Goal: Task Accomplishment & Management: Manage account settings

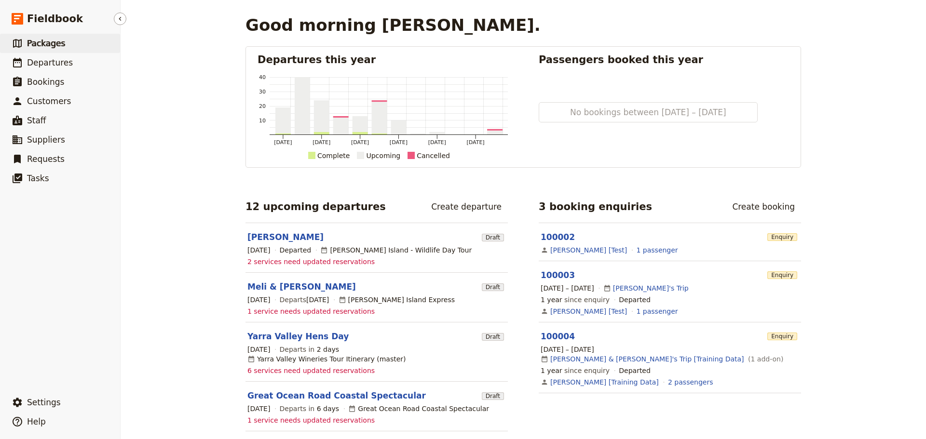
click at [55, 42] on span "Packages" at bounding box center [46, 44] width 38 height 10
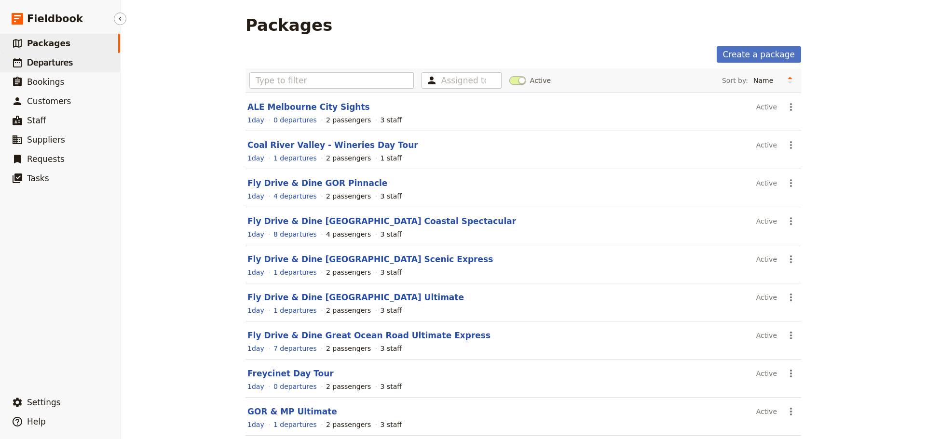
click at [48, 71] on link "​ Departures" at bounding box center [60, 62] width 120 height 19
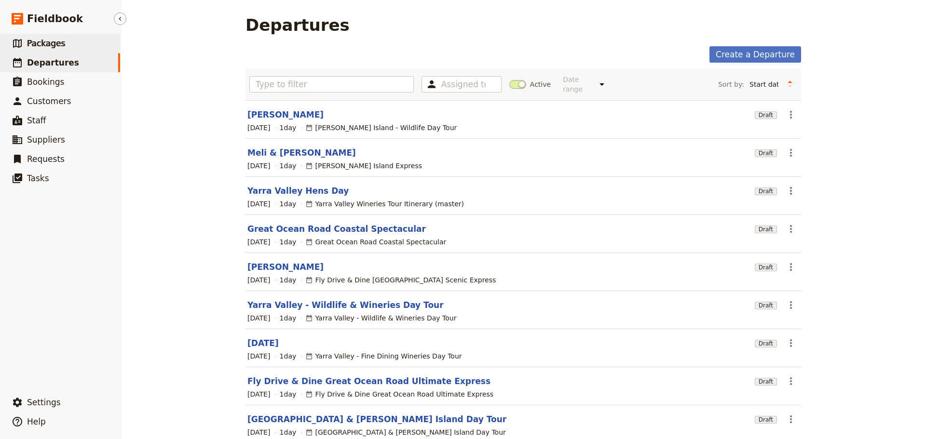
click at [36, 41] on span "Packages" at bounding box center [46, 44] width 38 height 10
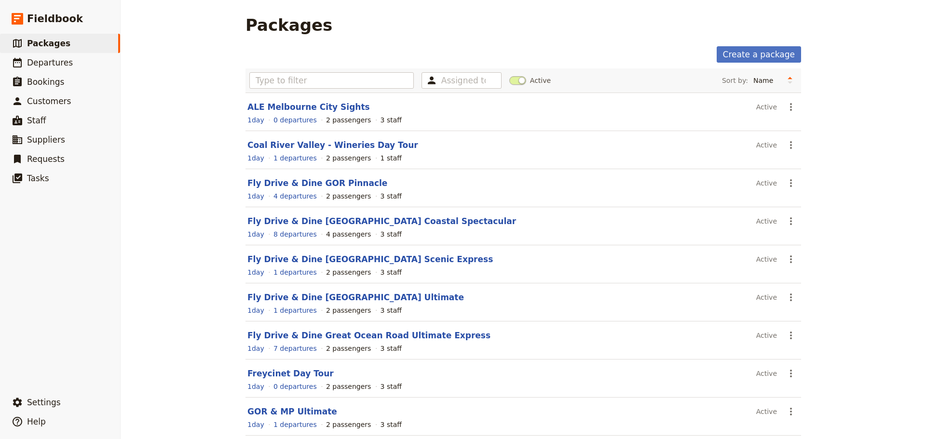
scroll to position [82, 0]
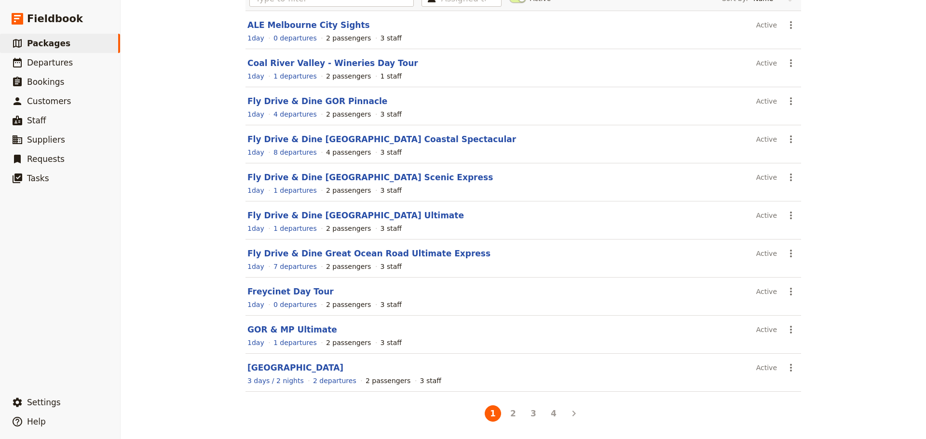
click at [550, 416] on button "4" at bounding box center [553, 413] width 16 height 16
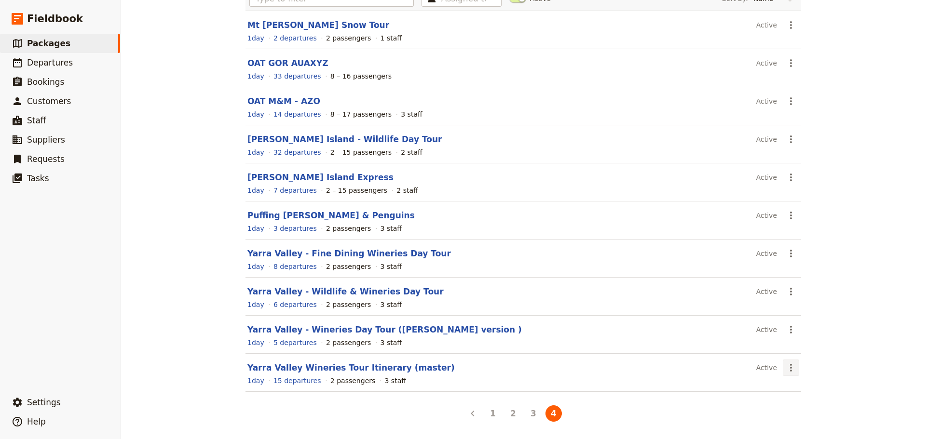
click at [792, 371] on icon "Actions" at bounding box center [791, 368] width 12 height 12
click at [795, 317] on span "Schedule a departure" at bounding box center [821, 320] width 73 height 10
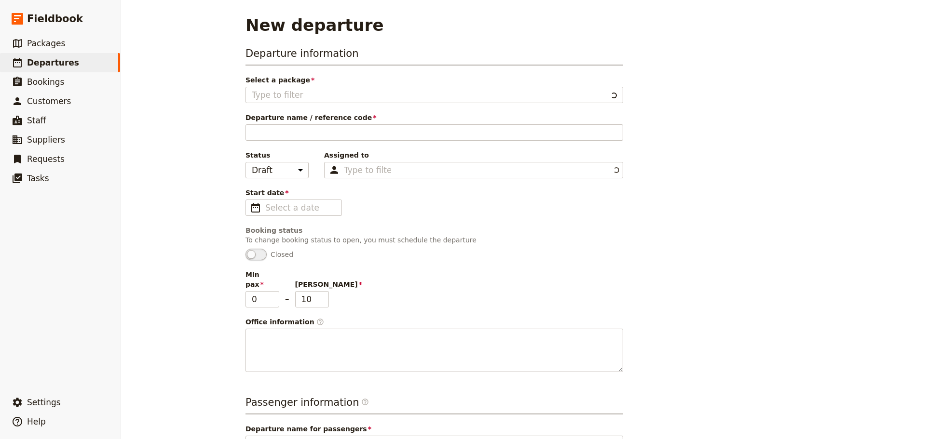
type input "Yarra Valley Wineries Tour Itinerary (master)"
type textarea "SETTING UP A PACKAGE Instructions for setting up a package 1. Adding Package In…"
type input "Yarra Valley Wineries Day Tour"
type textarea "Located just an hour's drive from Melbourne, the Yarra Valley region is a beaut…"
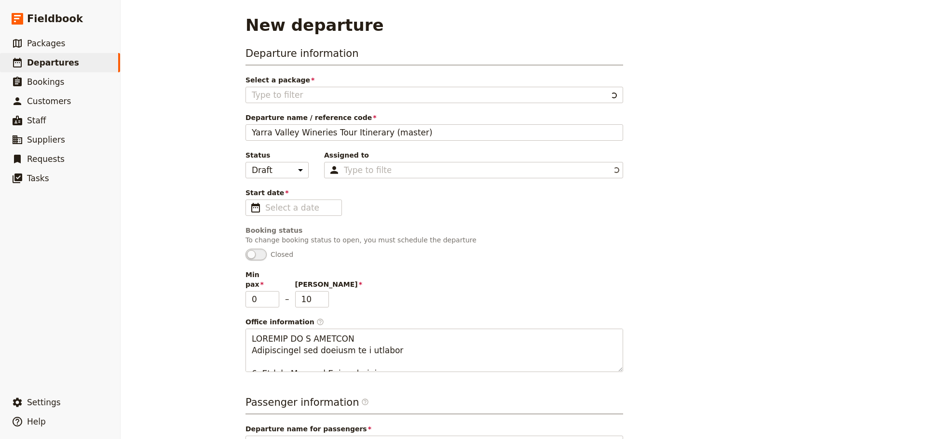
type input "Yarra Valley Wineries Tour Itinerary (master)"
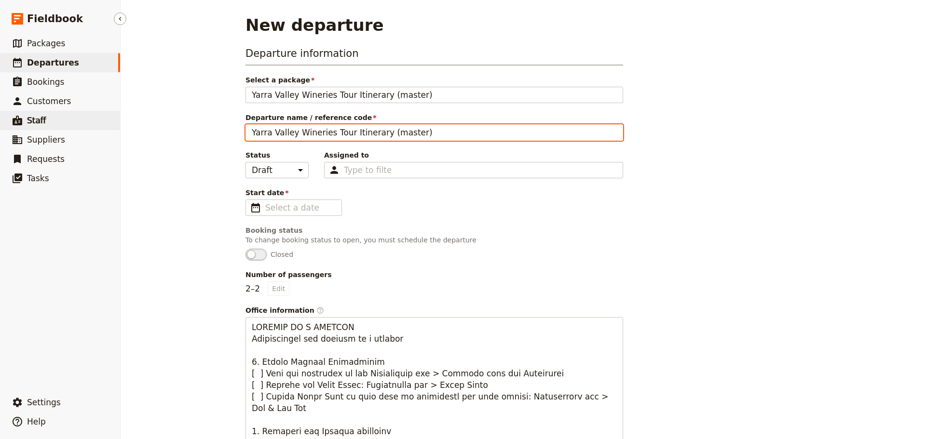
drag, startPoint x: 414, startPoint y: 133, endPoint x: 92, endPoint y: 124, distance: 322.1
click at [92, 124] on div "Fieldbook ​ ​ Fieldbook ​ ​ Packages ​ Departures ​ Bookings ​ Customers ​ Staf…" at bounding box center [463, 219] width 926 height 439
type input "B"
type input "Yarra Valley Touring"
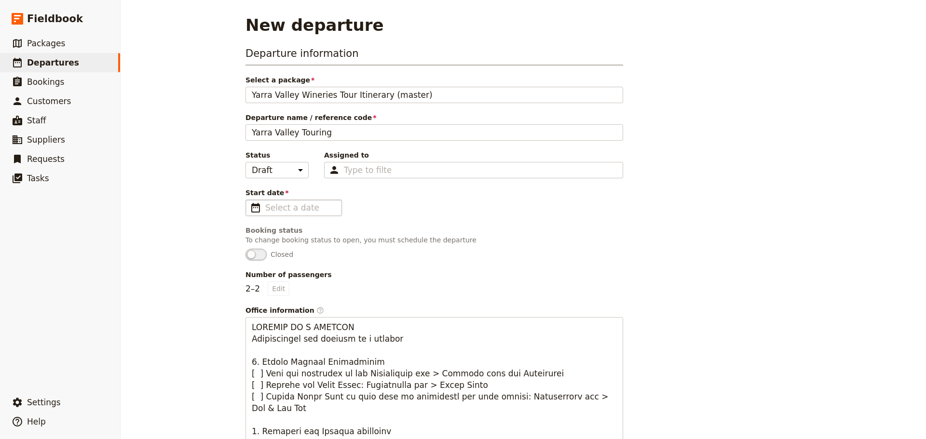
click at [245, 211] on fieldset "​" at bounding box center [293, 208] width 96 height 16
click at [265, 211] on input "Start date ​" at bounding box center [300, 208] width 70 height 12
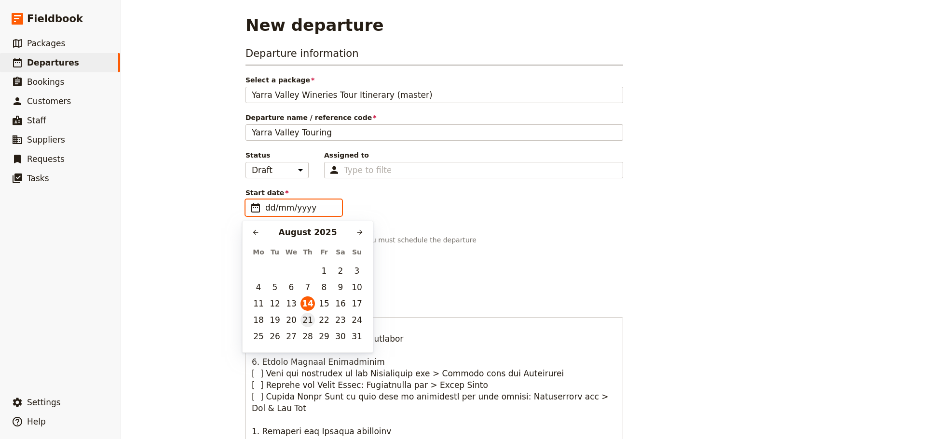
click at [303, 322] on button "21" at bounding box center [307, 320] width 14 height 14
type input "[DATE]"
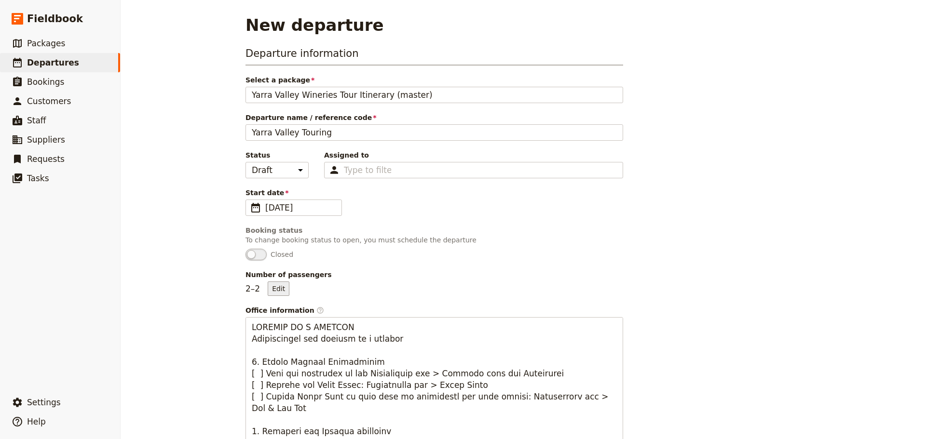
click at [283, 291] on button "Edit" at bounding box center [279, 289] width 22 height 14
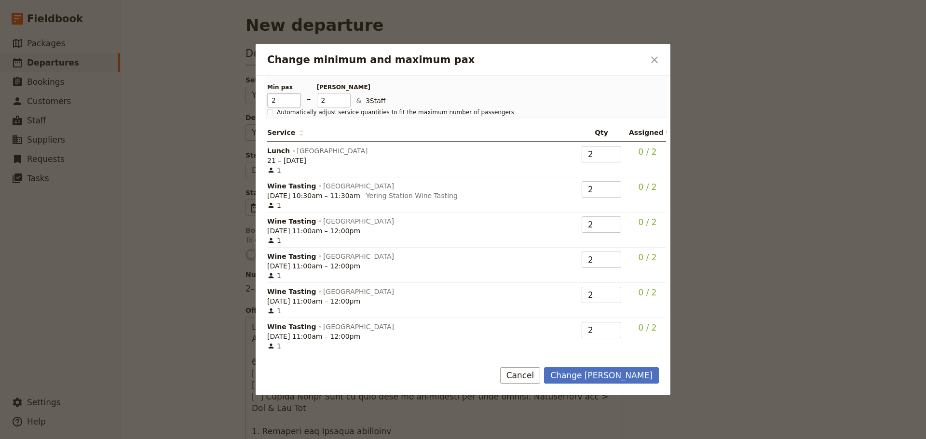
click at [296, 95] on input "2" at bounding box center [284, 100] width 34 height 14
click at [343, 97] on input "3" at bounding box center [334, 100] width 34 height 14
type input "4"
click at [343, 97] on input "4" at bounding box center [334, 100] width 34 height 14
click at [643, 374] on button "Change max pax" at bounding box center [601, 375] width 115 height 16
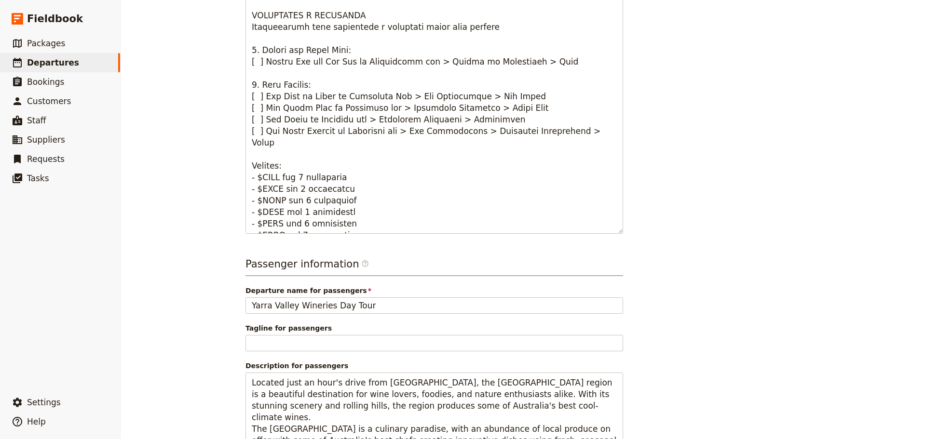
scroll to position [484, 0]
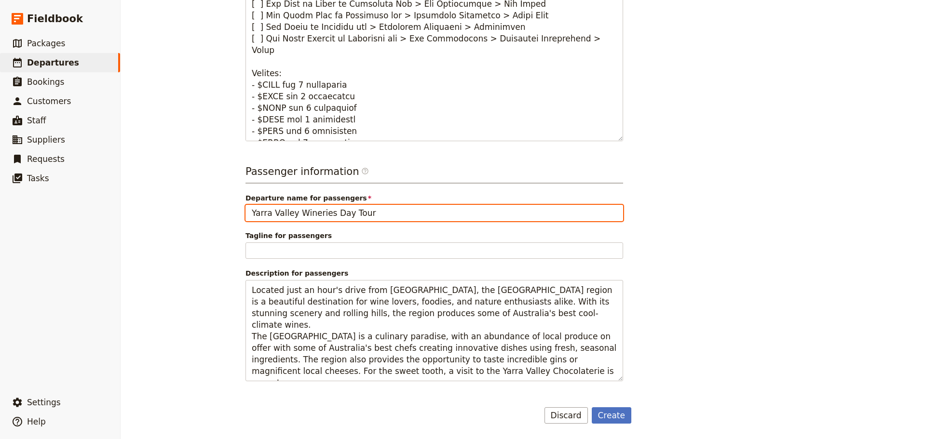
drag, startPoint x: 370, startPoint y: 215, endPoint x: 294, endPoint y: 214, distance: 76.2
click at [294, 214] on input "Yarra Valley Wineries Day Tour" at bounding box center [433, 213] width 377 height 16
type input "Gourmet Yarra Valley Day Tour"
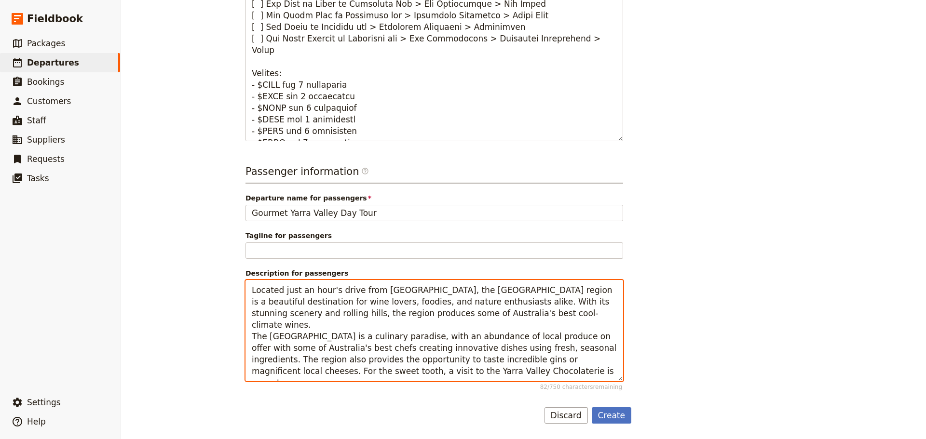
click at [531, 318] on textarea "Located just an hour's drive from Melbourne, the Yarra Valley region is a beaut…" at bounding box center [433, 330] width 377 height 101
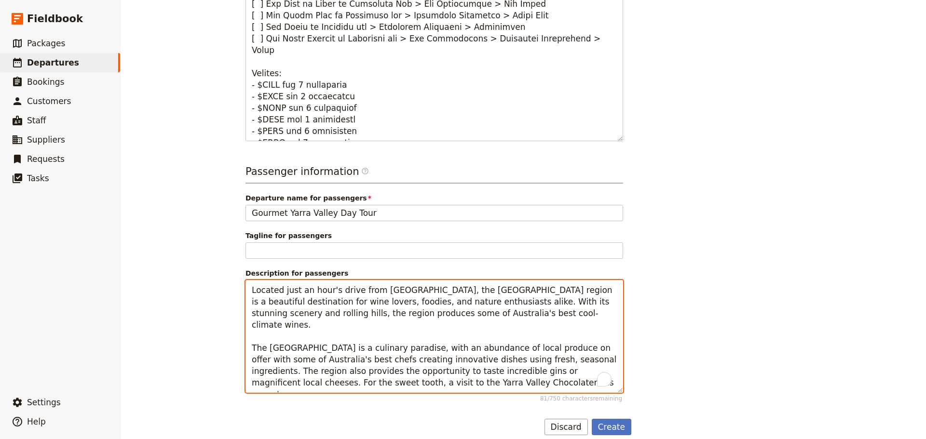
click at [432, 368] on textarea "Located just an hour's drive from Melbourne, the Yarra Valley region is a beaut…" at bounding box center [433, 336] width 377 height 113
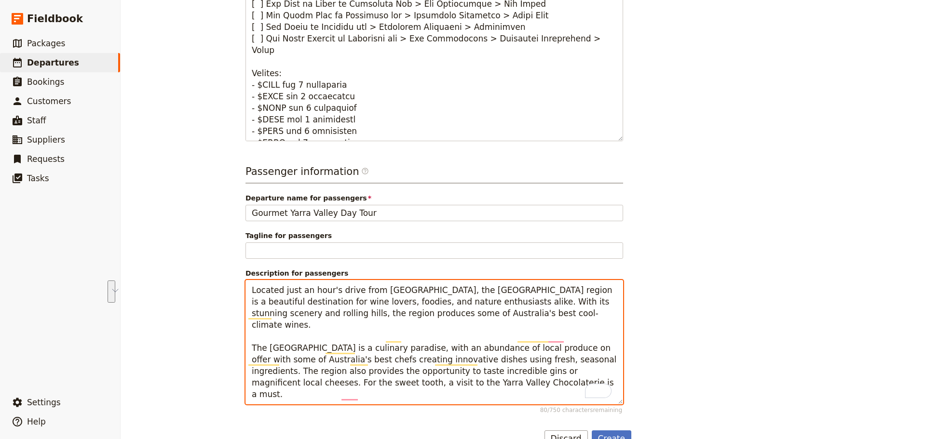
drag, startPoint x: 526, startPoint y: 373, endPoint x: 530, endPoint y: 363, distance: 9.8
click at [530, 363] on textarea "Located just an hour's drive from Melbourne, the Yarra Valley region is a beaut…" at bounding box center [433, 342] width 377 height 124
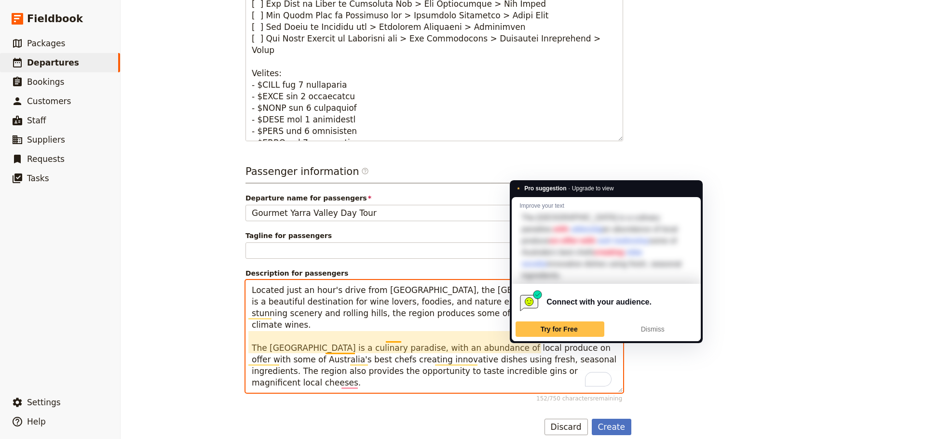
click at [546, 336] on textarea "Located just an hour's drive from Melbourne, the Yarra Valley region is a beaut…" at bounding box center [433, 336] width 377 height 113
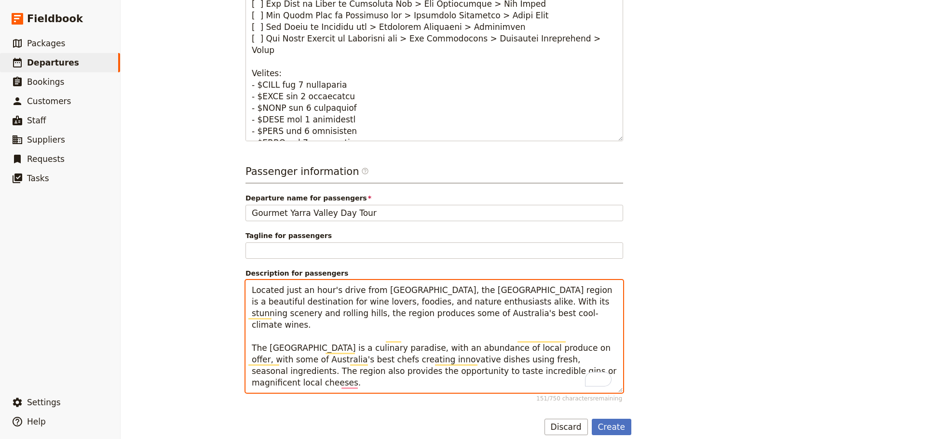
click at [534, 361] on textarea "Located just an hour's drive from Melbourne, the Yarra Valley region is a beaut…" at bounding box center [433, 336] width 377 height 113
type textarea "Located just an hour's drive from Melbourne, the Yarra Valley region is a beaut…"
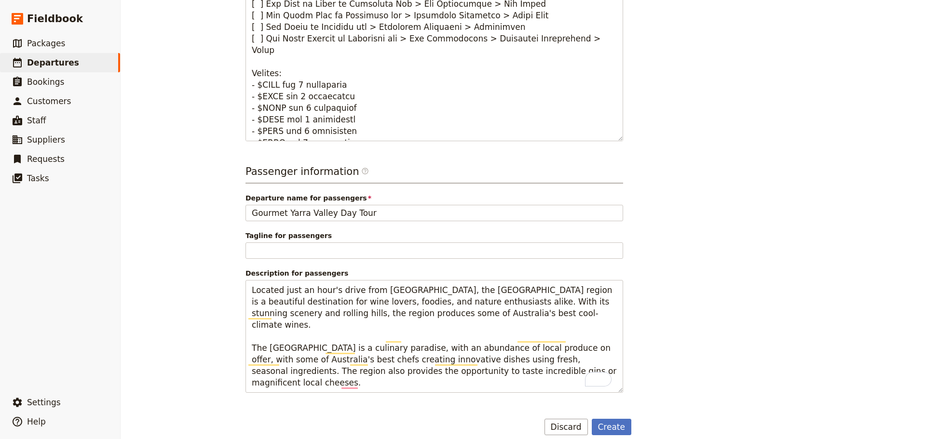
drag, startPoint x: 619, startPoint y: 425, endPoint x: 630, endPoint y: 404, distance: 22.9
click at [618, 425] on button "Create" at bounding box center [611, 427] width 40 height 16
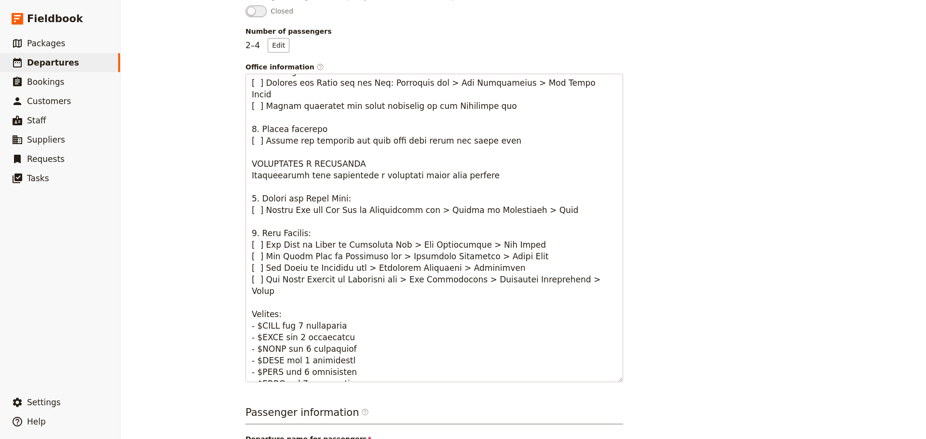
scroll to position [0, 0]
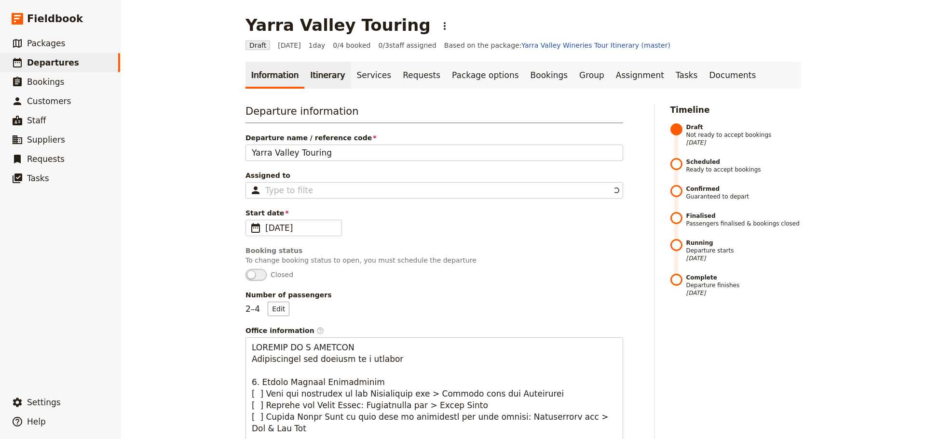
click at [309, 73] on link "Itinerary" at bounding box center [327, 75] width 46 height 27
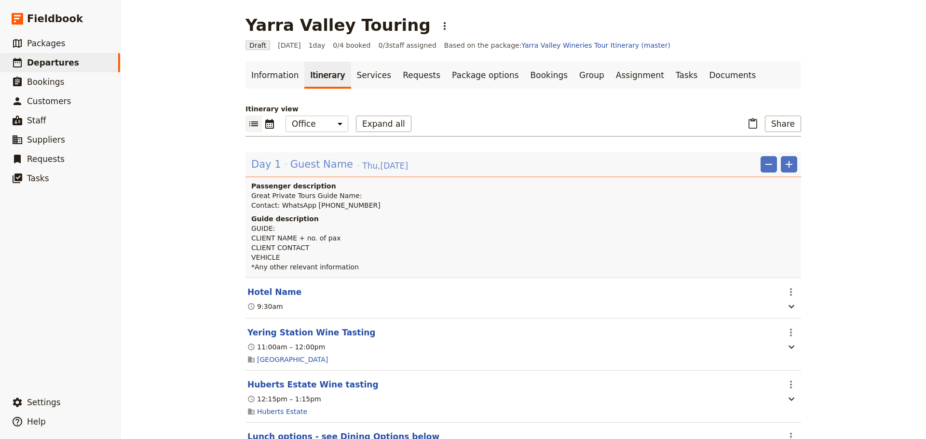
click at [318, 162] on span "Guest Name" at bounding box center [321, 164] width 63 height 14
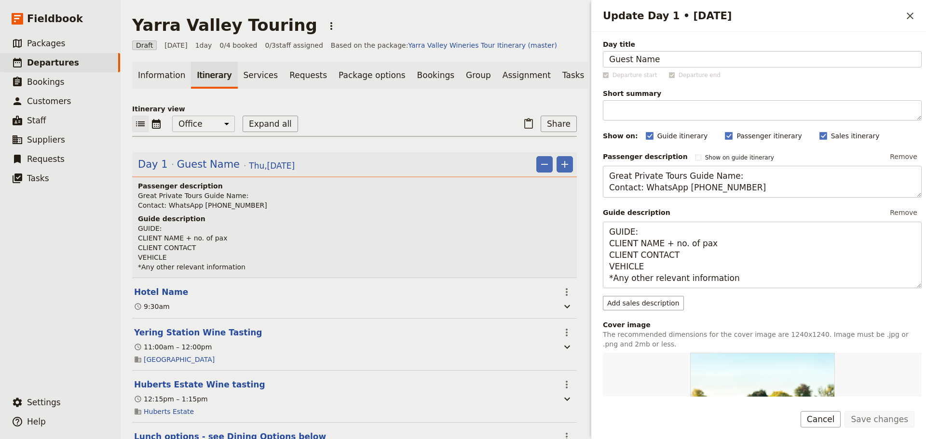
drag, startPoint x: 669, startPoint y: 63, endPoint x: 498, endPoint y: 53, distance: 171.5
click at [498, 53] on div "Yarra Valley Touring ​ Draft 21 Aug 2025 1 day 0/4 booked 0 / 3 staff assigned …" at bounding box center [523, 219] width 805 height 439
type input "[PERSON_NAME] & Friends"
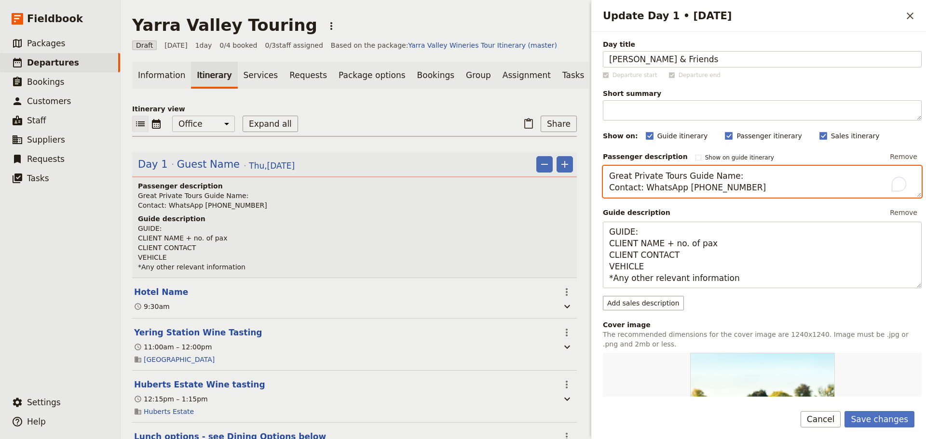
drag, startPoint x: 735, startPoint y: 178, endPoint x: 704, endPoint y: 176, distance: 30.9
click at [704, 176] on textarea "Great Private Tours Guide Name: Contact: WhatsApp +61 400 000 000" at bounding box center [762, 182] width 319 height 32
drag, startPoint x: 644, startPoint y: 191, endPoint x: 597, endPoint y: 191, distance: 46.8
click at [597, 191] on div "Day title Fiona & Friends Departure start Departure end Short summary 150 / 150…" at bounding box center [758, 214] width 335 height 365
type textarea "Great Private Tours Guide - Alan Edwards Contact: WhatsApp +61 400 000 000"
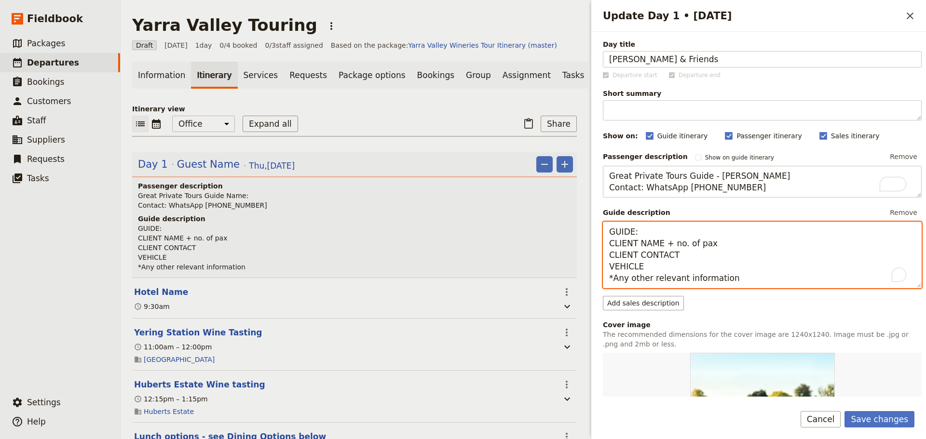
drag, startPoint x: 610, startPoint y: 257, endPoint x: 583, endPoint y: 257, distance: 27.0
click at [583, 257] on div "Yarra Valley Touring ​ Draft 21 Aug 2025 1 day 0/4 booked 0 / 3 staff assigned …" at bounding box center [523, 219] width 805 height 439
paste textarea "0422261416"
type textarea "GUIDE: CLIENT NAME + no. of pax 0422261416 VEHICLE *Any other relevant informat…"
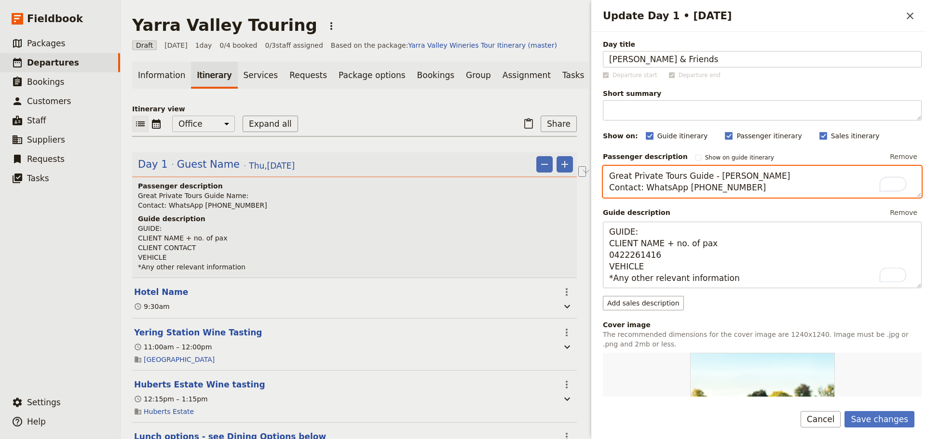
drag, startPoint x: 642, startPoint y: 188, endPoint x: 699, endPoint y: 189, distance: 57.4
click at [699, 189] on textarea "Great Private Tours Guide - Alan Edwards Contact: WhatsApp +61 400 000 000" at bounding box center [762, 182] width 319 height 32
drag, startPoint x: 662, startPoint y: 189, endPoint x: 658, endPoint y: 192, distance: 5.6
click at [658, 192] on textarea "Great Private Tours Guide - Alan Edwards Contact - 0400 000 000" at bounding box center [762, 182] width 319 height 32
type textarea "Great Private Tours Guide - Alan Edwards Contact - 0403 611 077"
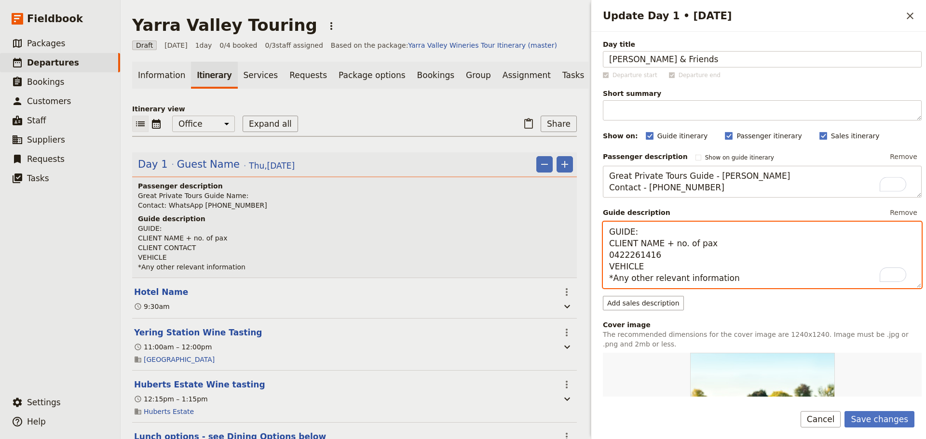
click at [678, 237] on textarea "GUIDE: CLIENT NAME + no. of pax 0422261416 VEHICLE *Any other relevant informat…" at bounding box center [762, 255] width 319 height 67
click at [666, 232] on textarea "GUIDE: CLIENT NAME + no. of pax 0422261416 VEHICLE *Any other relevant informat…" at bounding box center [762, 255] width 319 height 67
drag, startPoint x: 661, startPoint y: 244, endPoint x: 610, endPoint y: 247, distance: 51.6
click at [610, 247] on textarea "GUIDE: Alan E CLIENT NAME + no. of pax 0422261416 VEHICLE *Any other relevant i…" at bounding box center [762, 255] width 319 height 67
click at [627, 257] on textarea "GUIDE: Alan E Fiona Lamont x4pax 0422261416 VEHICLE *Any other relevant informa…" at bounding box center [762, 255] width 319 height 67
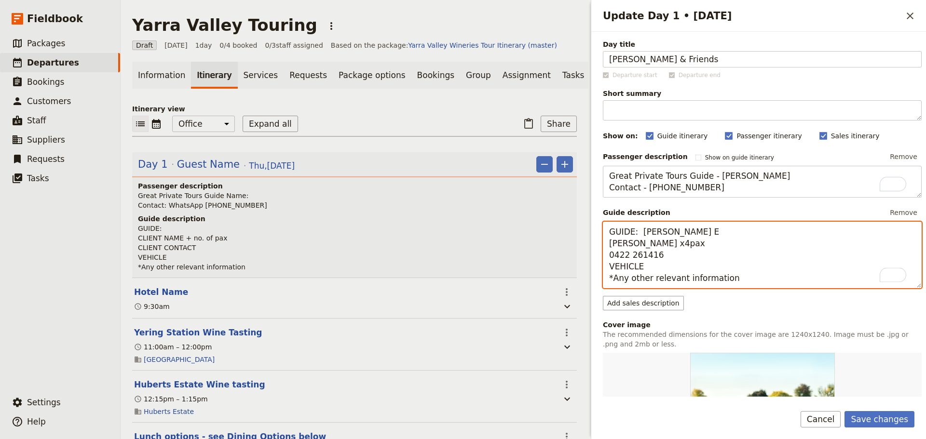
click at [643, 258] on textarea "GUIDE: Alan E Fiona Lamont x4pax 0422 261416 VEHICLE *Any other relevant inform…" at bounding box center [762, 255] width 319 height 67
drag, startPoint x: 638, startPoint y: 267, endPoint x: 613, endPoint y: 268, distance: 25.1
click at [613, 268] on textarea "GUIDE: Alan E Fiona Lamont x4pax 0422 261 416 VEHICLE *Any other relevant infor…" at bounding box center [762, 255] width 319 height 67
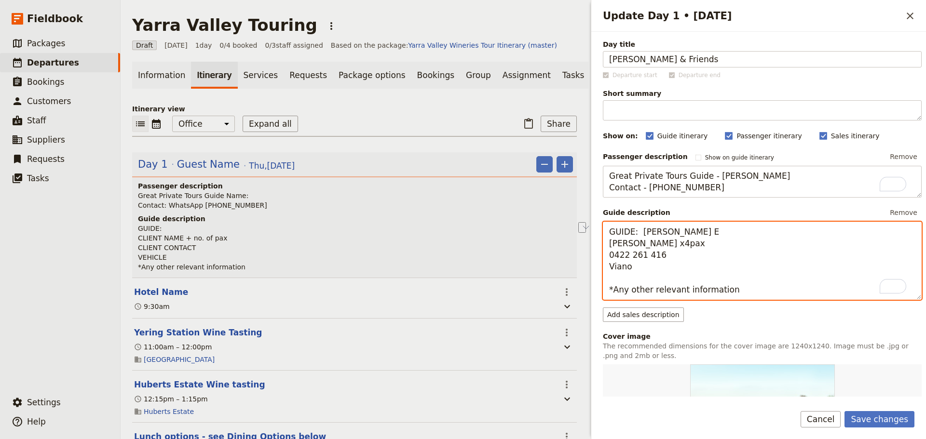
drag, startPoint x: 725, startPoint y: 287, endPoint x: 612, endPoint y: 295, distance: 114.1
click at [612, 295] on textarea "GUIDE: Alan E Fiona Lamont x4pax 0422 261 416 Viano *Any other relevant informa…" at bounding box center [762, 261] width 319 height 78
type textarea "GUIDE: Alan E Fiona Lamont x4pax 0422 261 416 Viano * Clients chose the inclusi…"
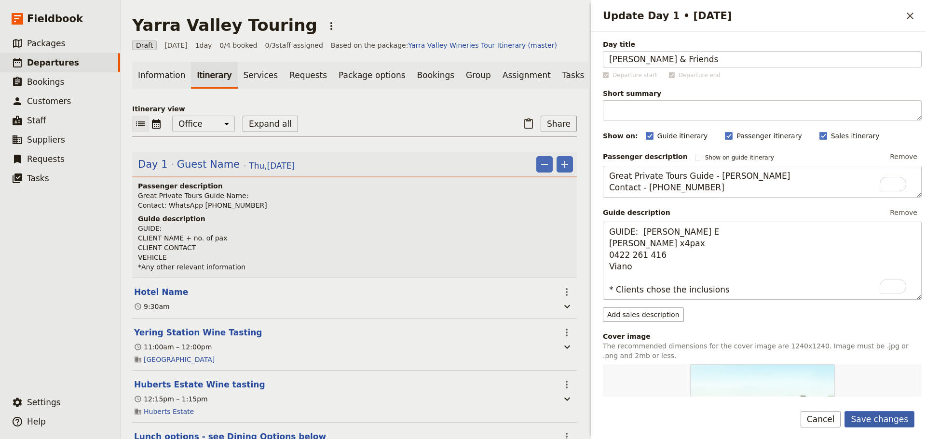
click at [876, 415] on button "Save changes" at bounding box center [879, 419] width 70 height 16
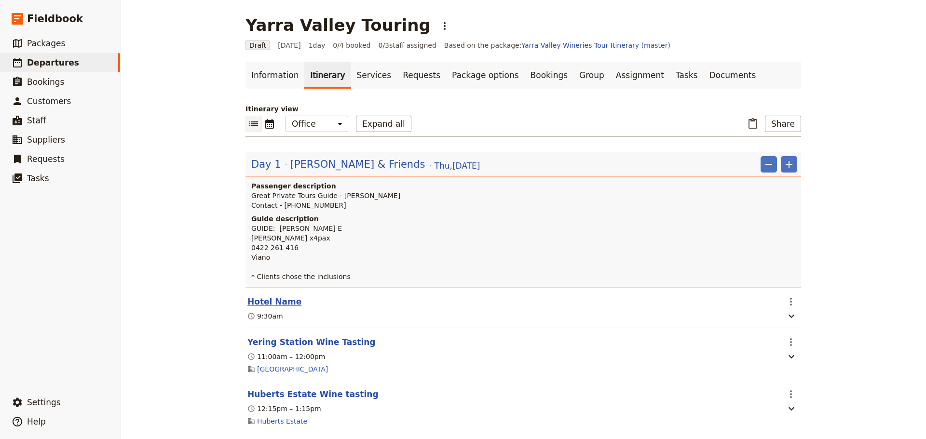
click at [262, 305] on button "Hotel Name" at bounding box center [274, 302] width 54 height 12
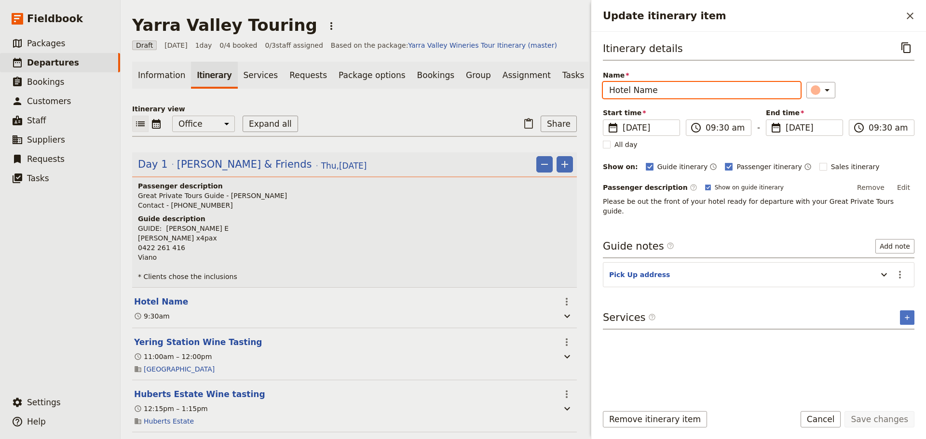
drag, startPoint x: 684, startPoint y: 95, endPoint x: 545, endPoint y: 95, distance: 138.8
click at [542, 95] on div "Yarra Valley Touring ​ Draft 21 Aug 2025 1 day 0/4 booked 0 / 3 staff assigned …" at bounding box center [523, 219] width 805 height 439
type input "Mantra on Little Bourke [GEOGRAPHIC_DATA]"
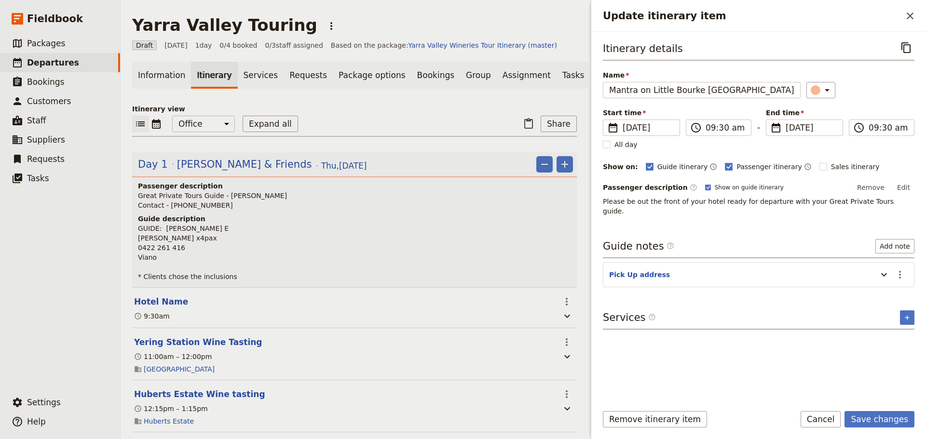
click at [686, 184] on div "Passenger description ​ Show on guide itinerary Remove Edit" at bounding box center [758, 187] width 311 height 14
click at [819, 164] on label "Sales itinerary" at bounding box center [849, 167] width 60 height 10
click at [819, 162] on input "Sales itinerary" at bounding box center [819, 161] width 0 height 0
checkbox input "true"
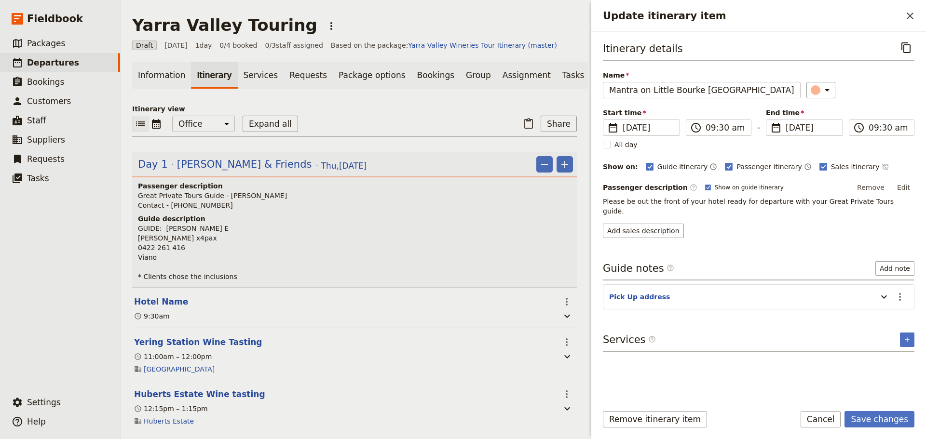
click at [862, 167] on div "Guide itinerary ​ Passenger itinerary ​ Sales itinerary ​" at bounding box center [779, 167] width 268 height 12
click at [859, 170] on div "Guide itinerary ​ Passenger itinerary ​ Sales itinerary ​" at bounding box center [779, 167] width 268 height 12
click at [881, 170] on icon "Time not shown on sales itinerary" at bounding box center [885, 167] width 8 height 8
click at [903, 291] on icon "Actions" at bounding box center [900, 297] width 12 height 12
click at [895, 304] on span "Edit note" at bounding box center [879, 308] width 45 height 10
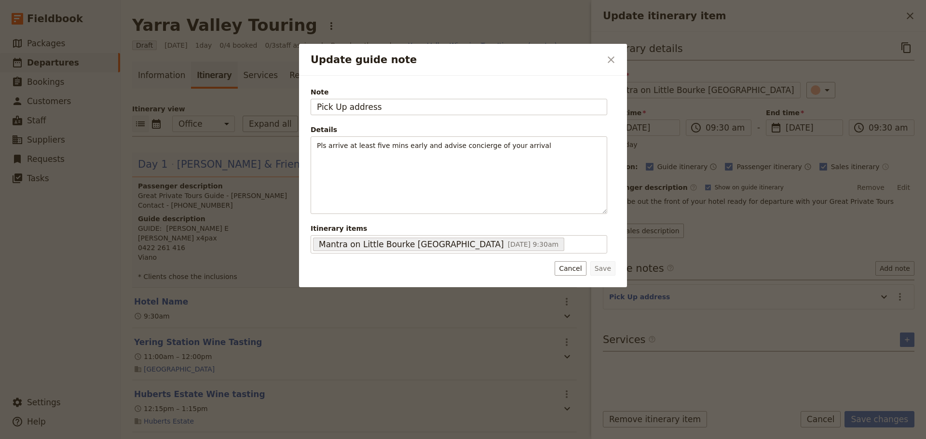
drag, startPoint x: 400, startPoint y: 106, endPoint x: 266, endPoint y: 105, distance: 134.5
click at [268, 439] on div "Update guide note ​ Note Pick Up address Details Pls arrive at least five mins …" at bounding box center [463, 439] width 926 height 0
type input "471 Little Bourke Street"
click at [606, 269] on button "Save" at bounding box center [602, 268] width 25 height 14
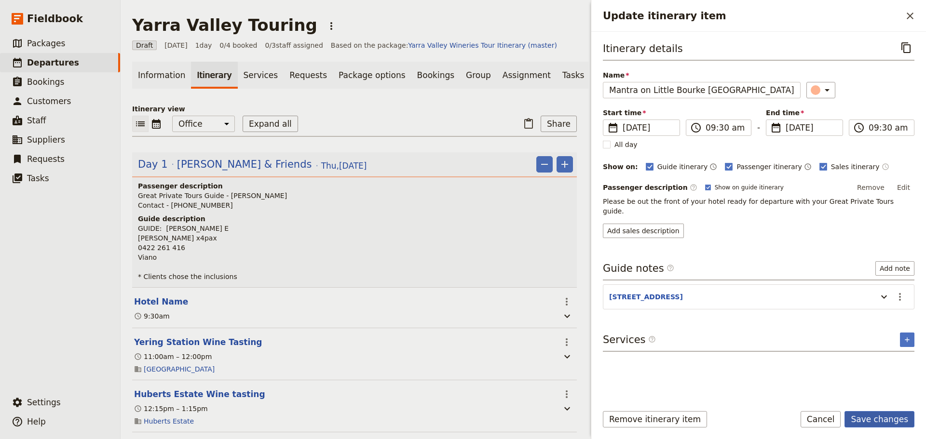
click at [867, 418] on button "Save changes" at bounding box center [879, 419] width 70 height 16
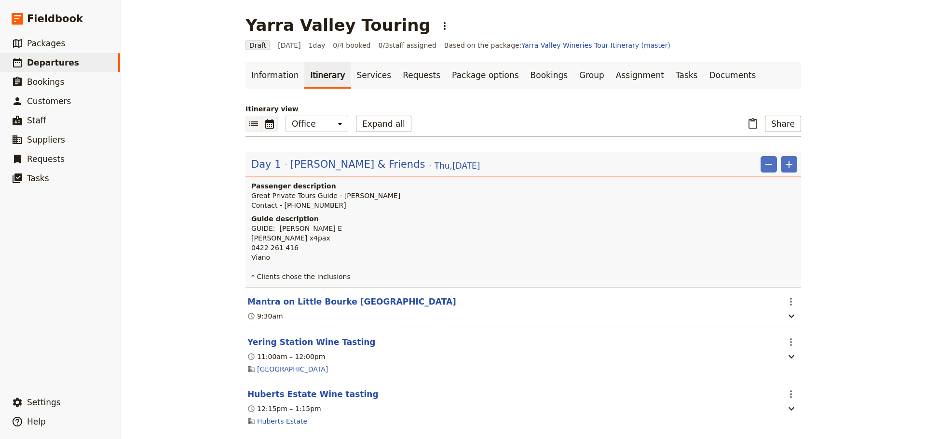
click at [265, 124] on icon "Calendar view" at bounding box center [269, 124] width 9 height 10
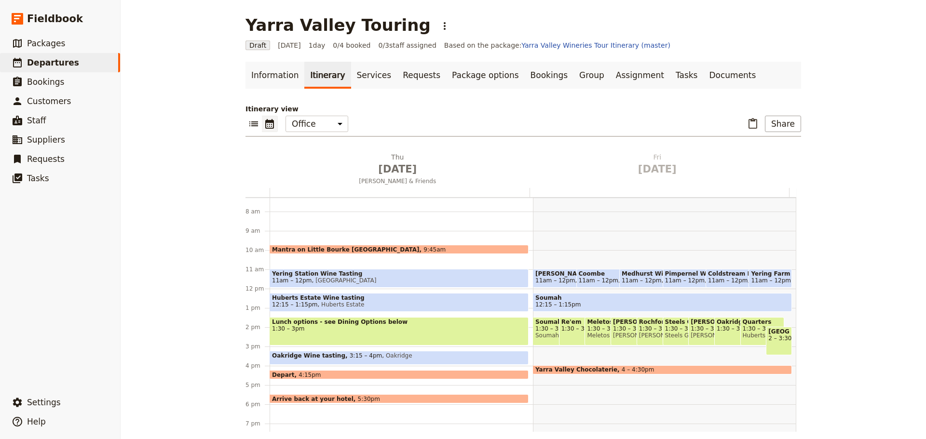
scroll to position [125, 0]
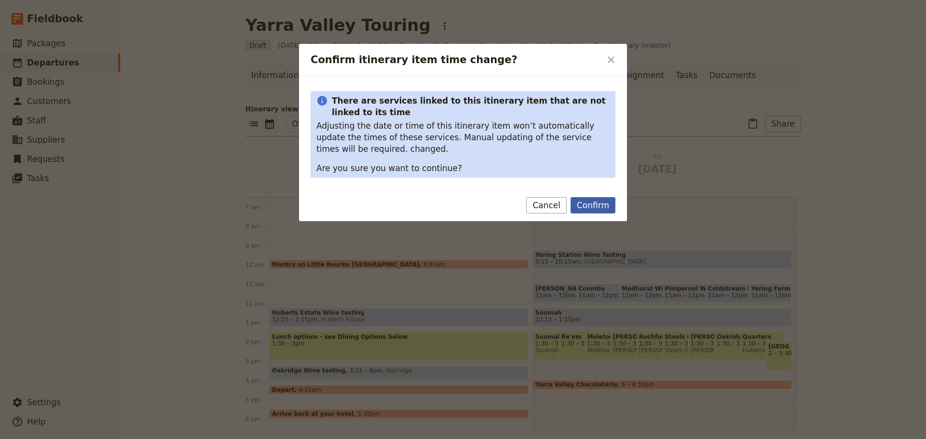
click at [592, 210] on button "Confirm" at bounding box center [592, 205] width 45 height 16
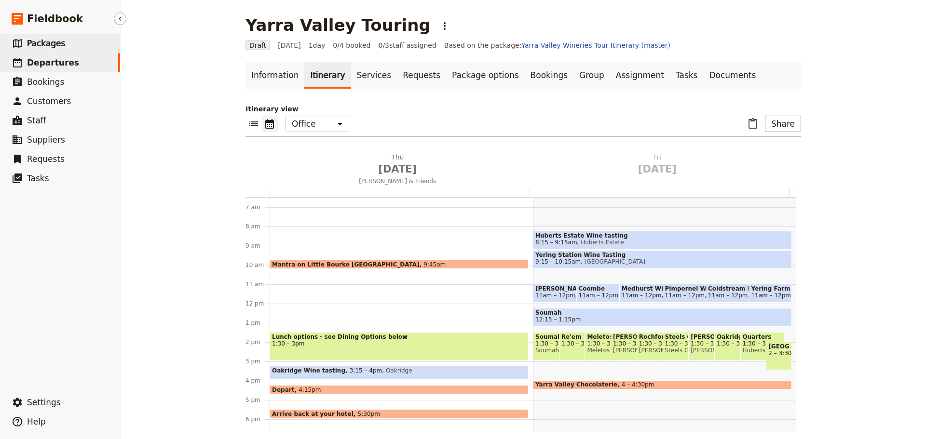
click at [58, 39] on span "Packages" at bounding box center [46, 44] width 38 height 10
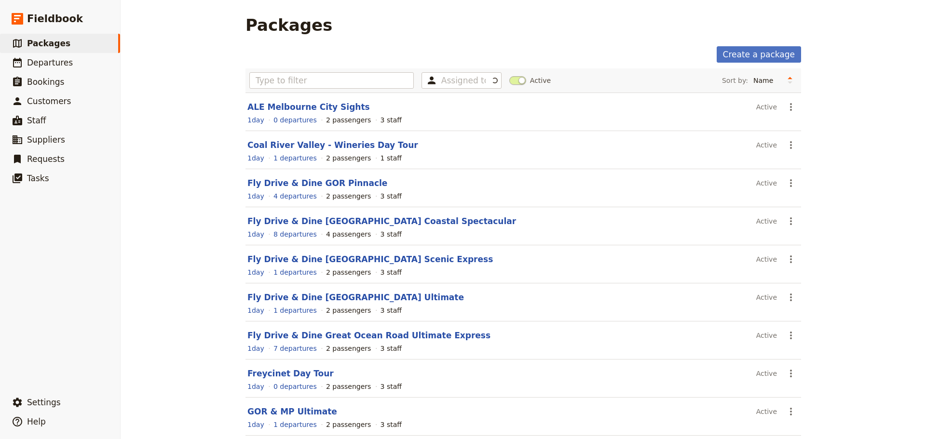
scroll to position [82, 0]
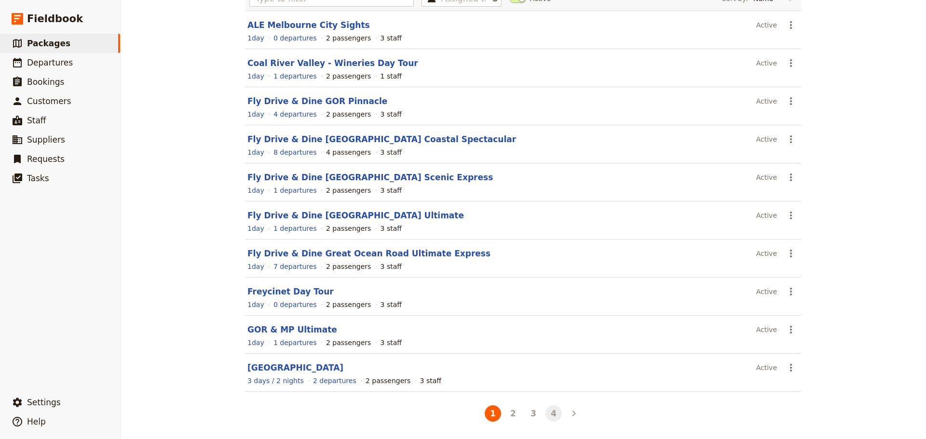
click at [549, 414] on button "4" at bounding box center [553, 413] width 16 height 16
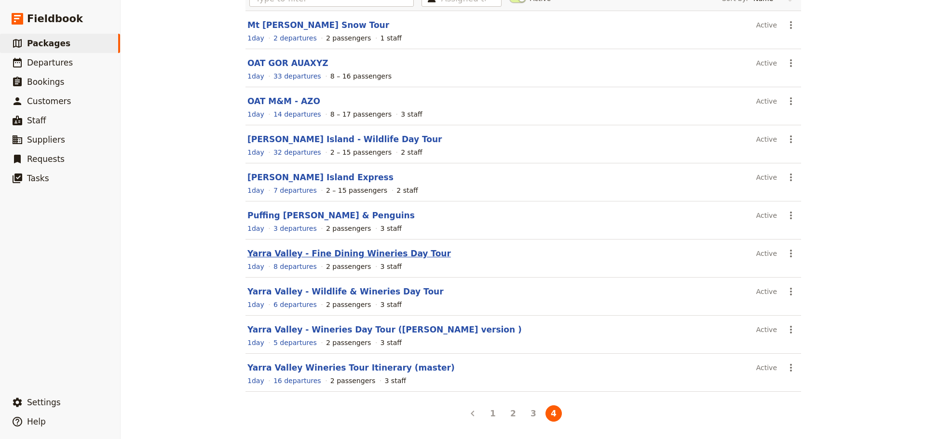
click at [343, 250] on link "Yarra Valley - Fine Dining Wineries Day Tour" at bounding box center [348, 254] width 203 height 10
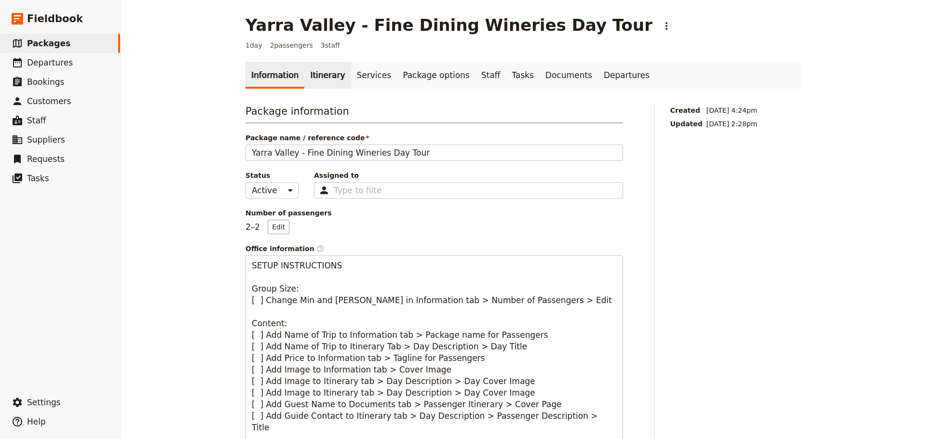
click at [322, 70] on link "Itinerary" at bounding box center [327, 75] width 46 height 27
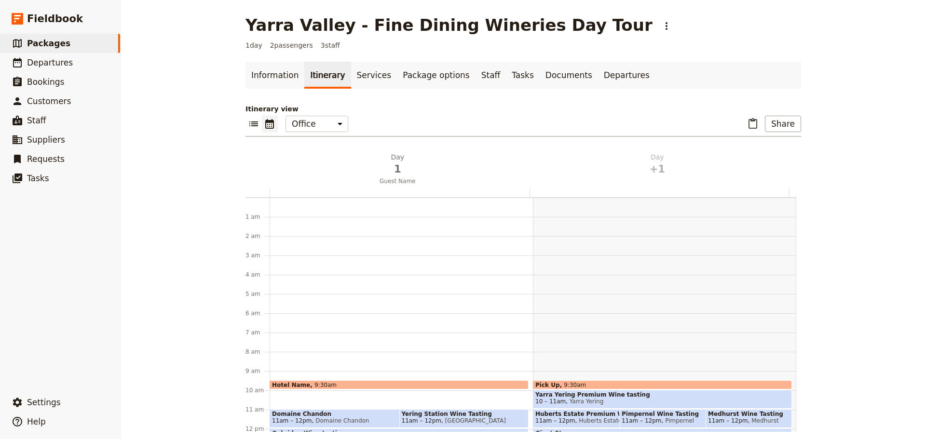
scroll to position [125, 0]
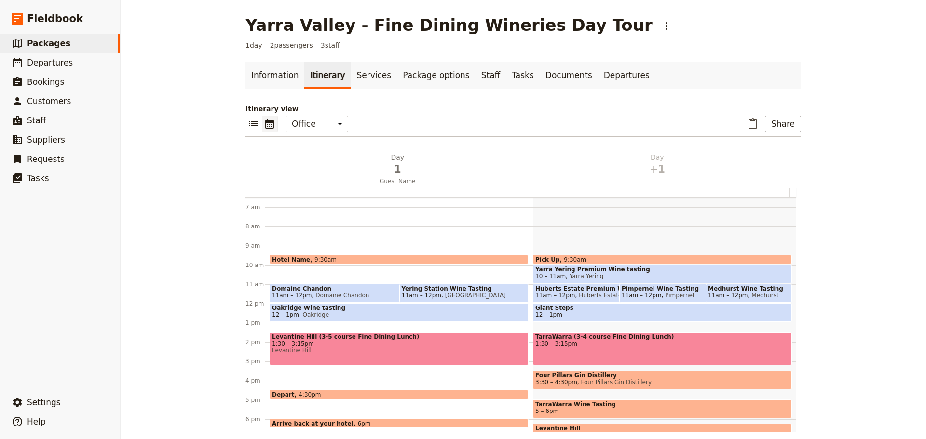
click at [327, 287] on span "Domaine Chandon" at bounding box center [379, 288] width 215 height 7
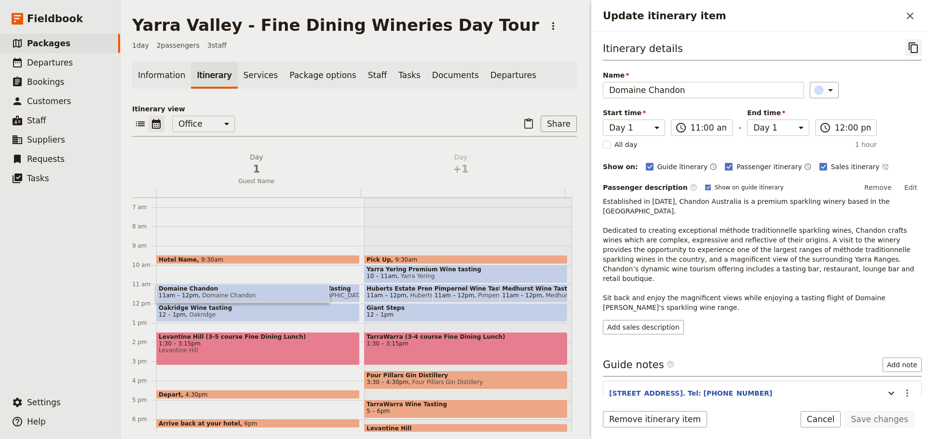
click at [907, 47] on icon "Copy itinerary item" at bounding box center [913, 48] width 12 height 12
click at [49, 60] on span "Departures" at bounding box center [50, 63] width 46 height 10
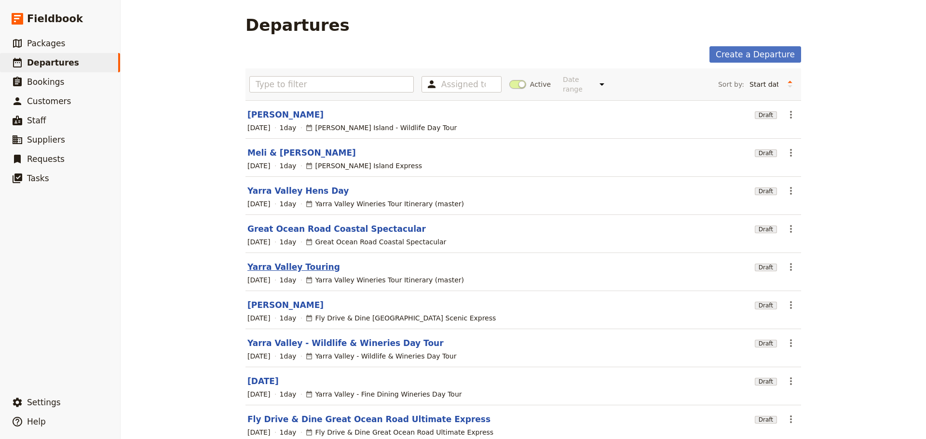
click at [287, 261] on link "Yarra Valley Touring" at bounding box center [293, 267] width 93 height 12
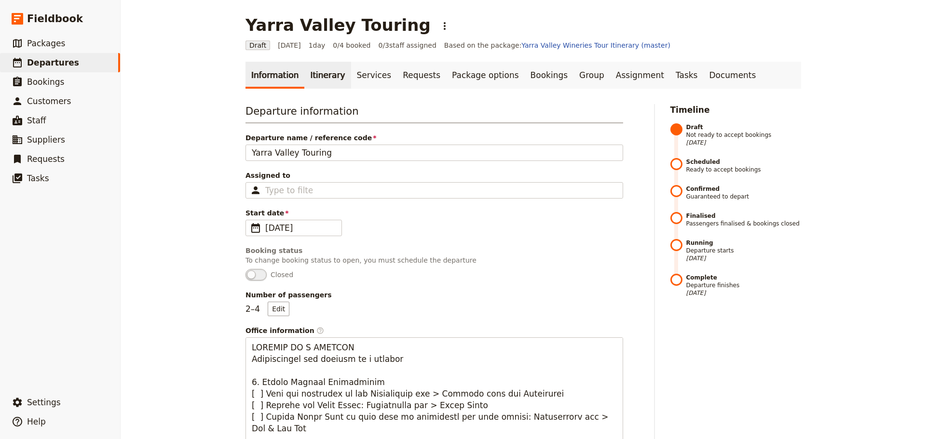
click at [321, 79] on link "Itinerary" at bounding box center [327, 75] width 46 height 27
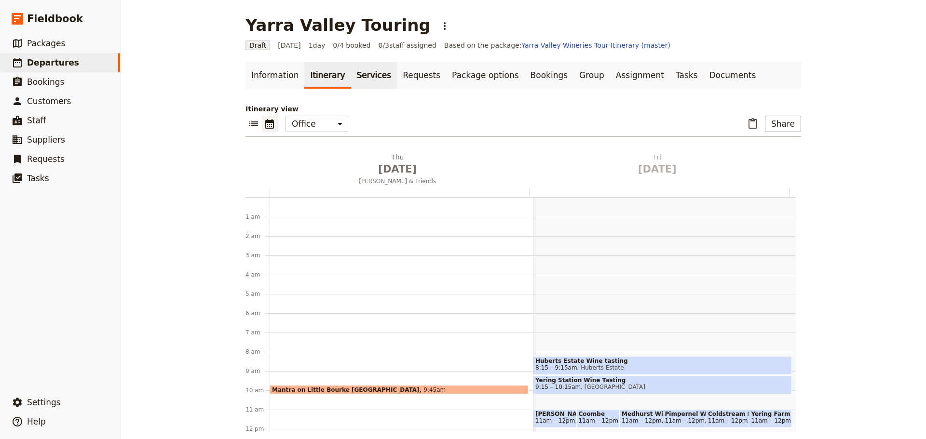
scroll to position [125, 0]
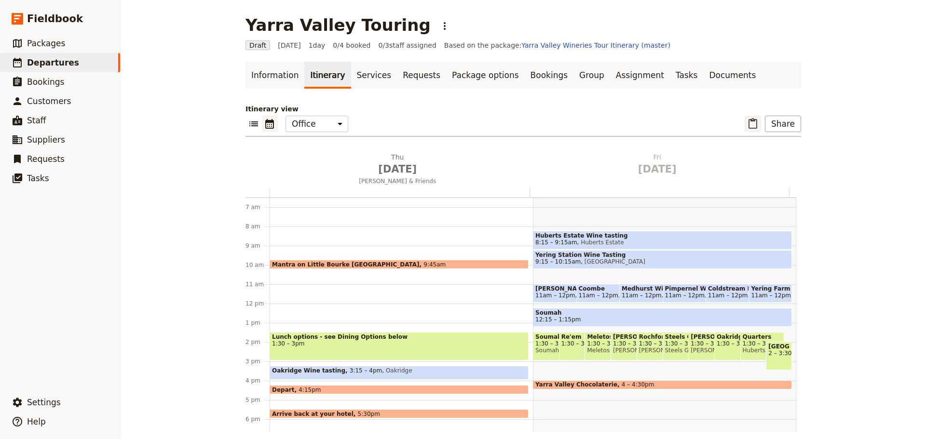
click at [749, 122] on icon "Paste itinerary item" at bounding box center [753, 124] width 12 height 12
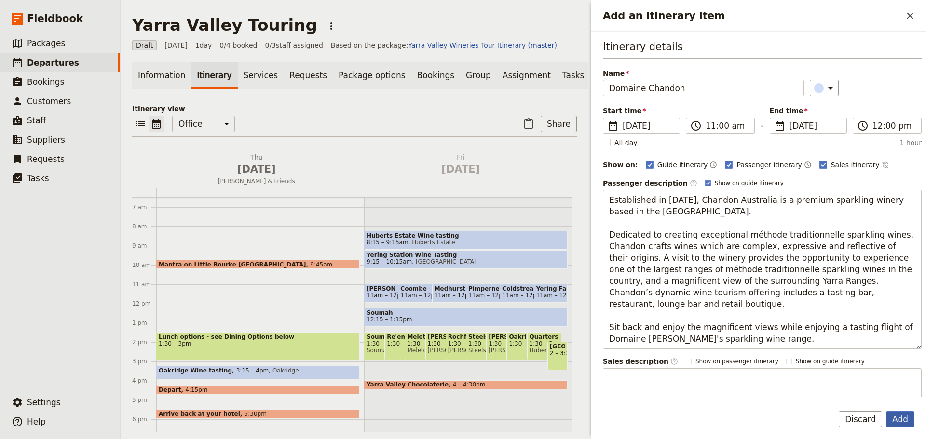
click at [891, 414] on button "Add" at bounding box center [900, 419] width 28 height 16
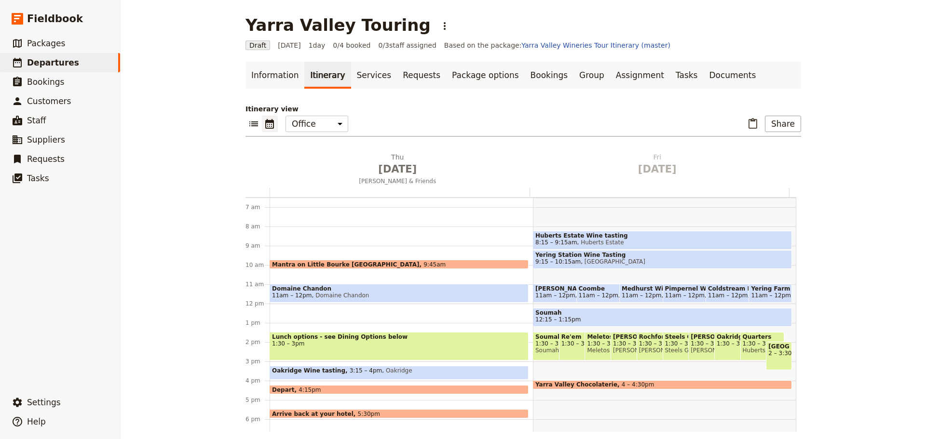
click at [312, 293] on span "Domaine Chandon" at bounding box center [340, 295] width 57 height 7
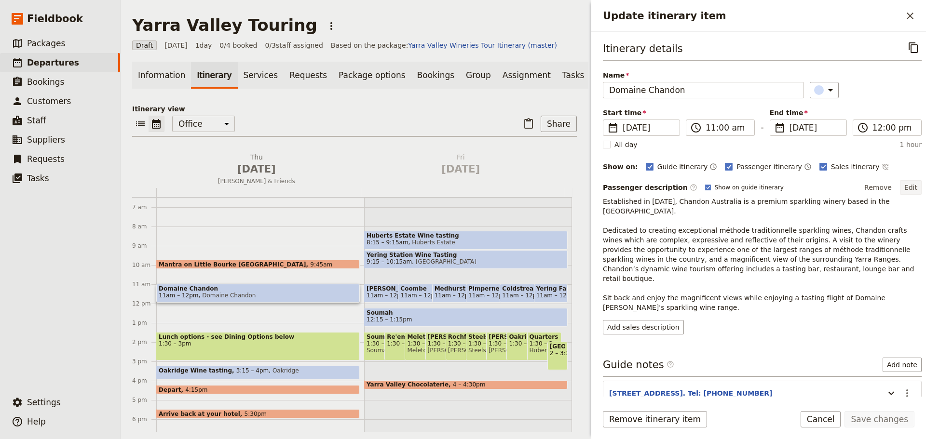
click at [901, 188] on button "Edit" at bounding box center [910, 187] width 22 height 14
click at [881, 169] on icon "Time not shown on sales itinerary" at bounding box center [885, 167] width 8 height 8
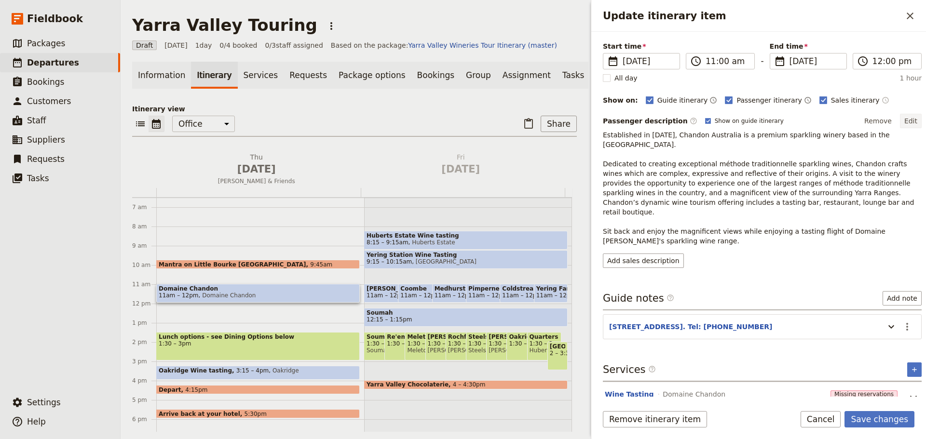
click at [913, 120] on button "Edit" at bounding box center [910, 121] width 22 height 14
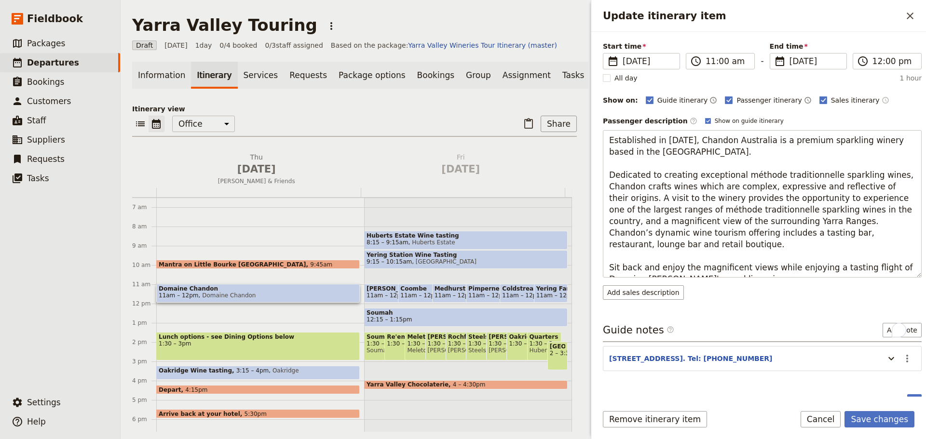
scroll to position [0, 0]
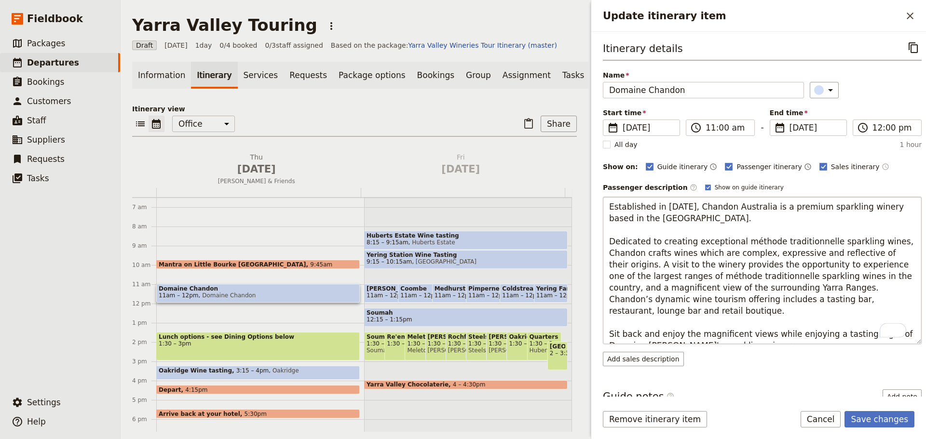
drag, startPoint x: 703, startPoint y: 338, endPoint x: 660, endPoint y: 326, distance: 45.0
click at [611, 335] on textarea "Established in 1986, Chandon Australia is a premium sparkling winery based in t…" at bounding box center [762, 271] width 319 height 148
click at [711, 330] on textarea "Established in 1986, Chandon Australia is a premium sparkling winery based in t…" at bounding box center [762, 271] width 319 height 148
drag, startPoint x: 778, startPoint y: 337, endPoint x: 814, endPoint y: 324, distance: 37.8
click at [814, 324] on textarea "Established in 1986, Chandon Australia is a premium sparkling winery based in t…" at bounding box center [762, 271] width 319 height 148
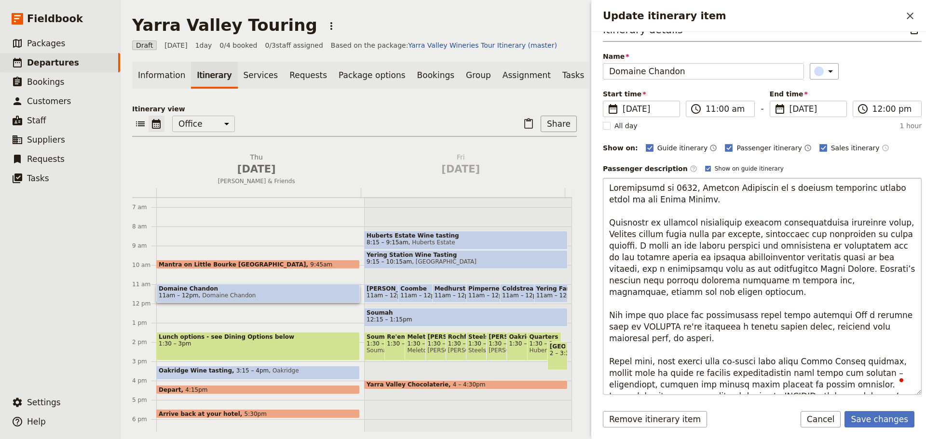
scroll to position [67, 0]
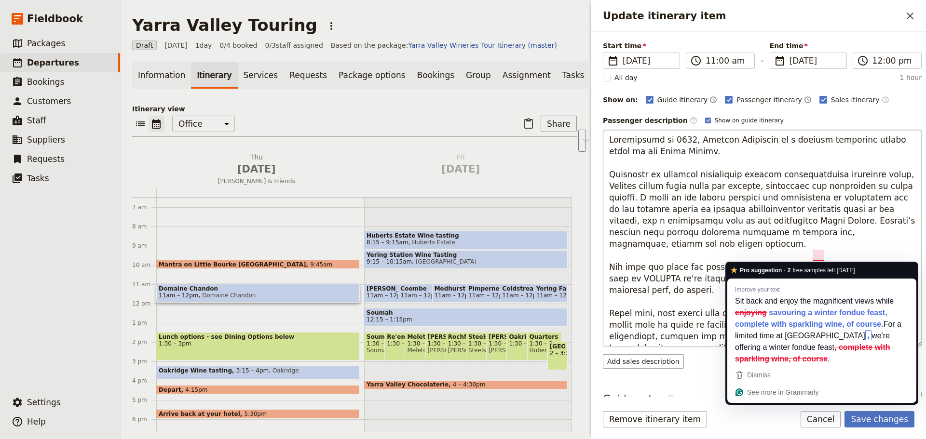
drag, startPoint x: 700, startPoint y: 266, endPoint x: 812, endPoint y: 255, distance: 112.4
click at [812, 255] on textarea "To enrich screen reader interactions, please activate Accessibility in Grammarl…" at bounding box center [762, 238] width 319 height 217
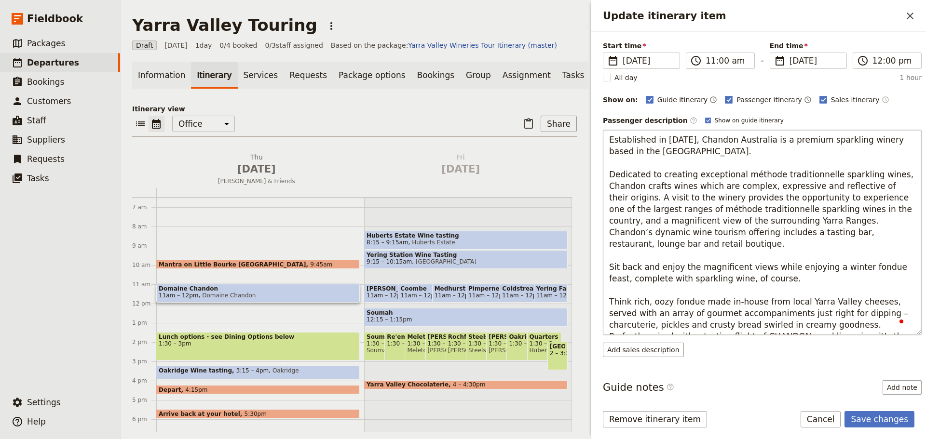
click at [749, 268] on textarea "Established in 1986, Chandon Australia is a premium sparkling winery based in t…" at bounding box center [762, 232] width 319 height 205
click at [752, 267] on textarea "Established in 1986, Chandon Australia is a premium sparkling winery based in t…" at bounding box center [762, 232] width 319 height 205
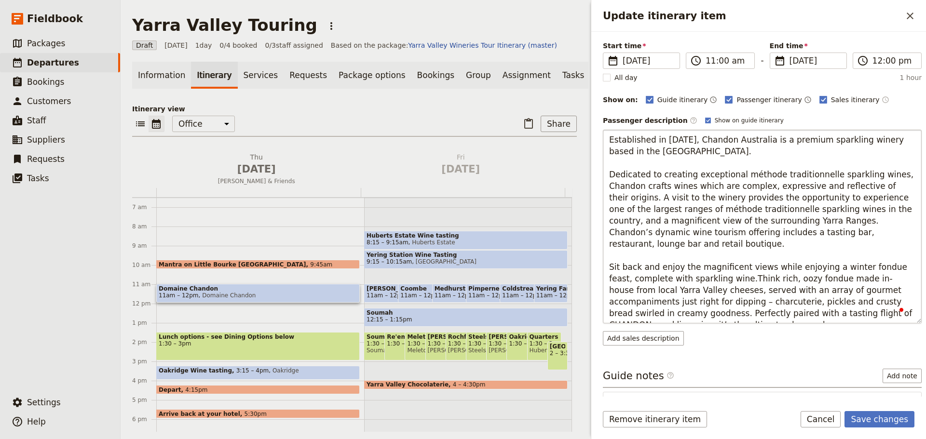
type textarea "Established in 1986, Chandon Australia is a premium sparkling winery based in t…"
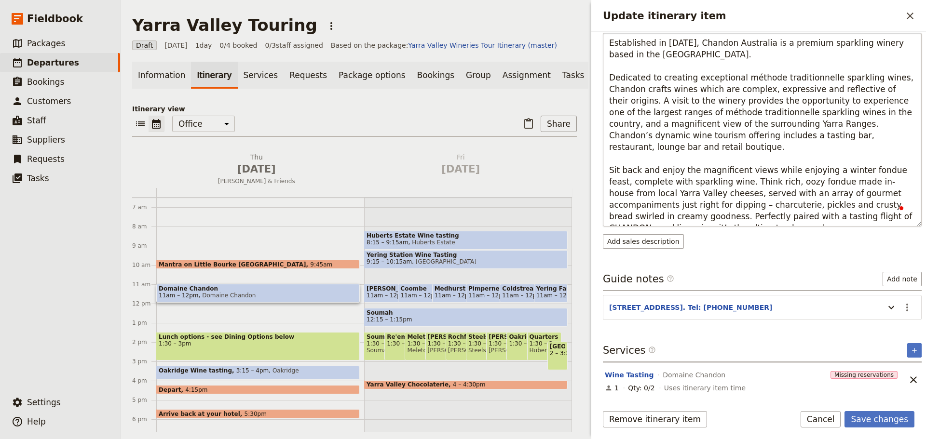
scroll to position [171, 0]
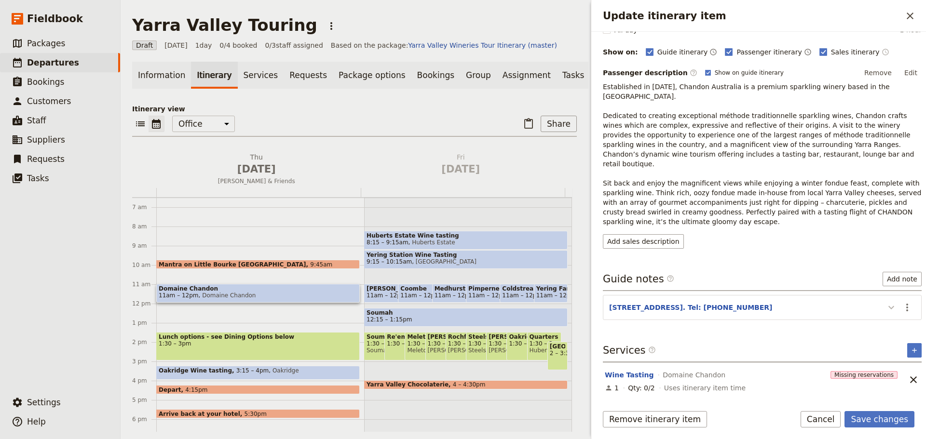
click at [886, 303] on icon "Update itinerary item" at bounding box center [891, 308] width 12 height 12
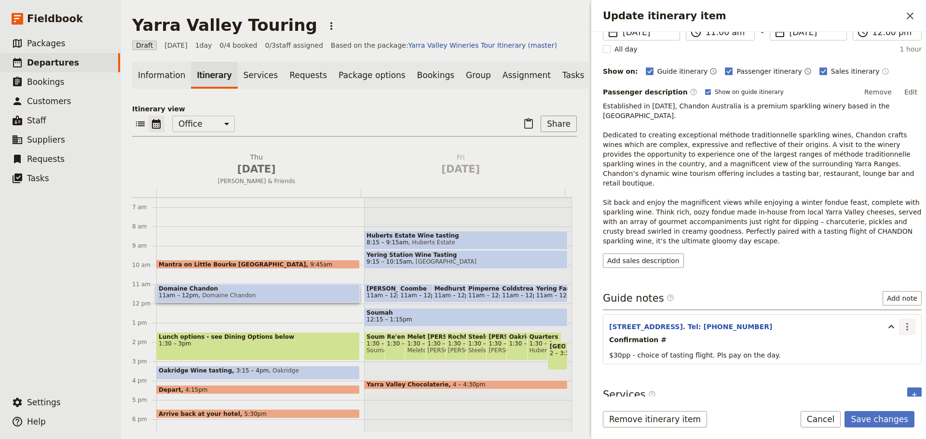
click at [906, 323] on icon "Actions" at bounding box center [907, 327] width 2 height 8
click at [887, 329] on span "Edit note" at bounding box center [872, 328] width 30 height 10
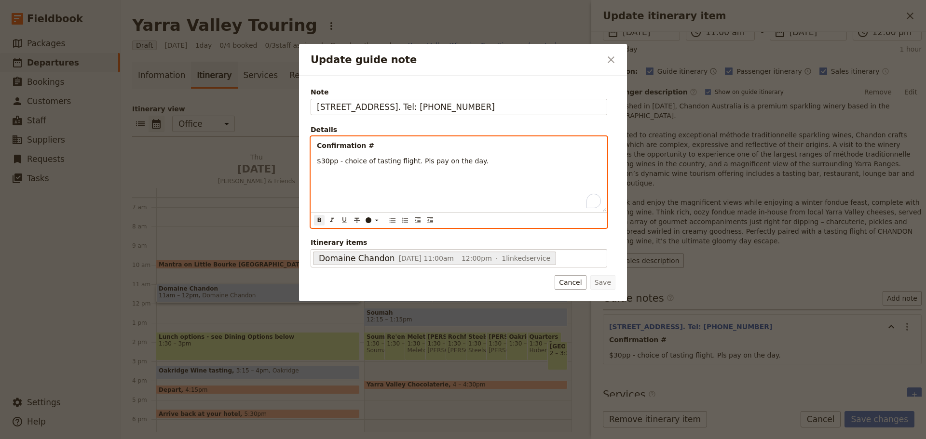
click at [383, 147] on p "Confirmation #" at bounding box center [459, 146] width 284 height 10
drag, startPoint x: 474, startPoint y: 164, endPoint x: 288, endPoint y: 161, distance: 186.1
click at [288, 439] on div "Update guide note ​ Note 727 Maroondah Hwy, Coldstream. Tel: 9738 9200 Details …" at bounding box center [463, 439] width 926 height 0
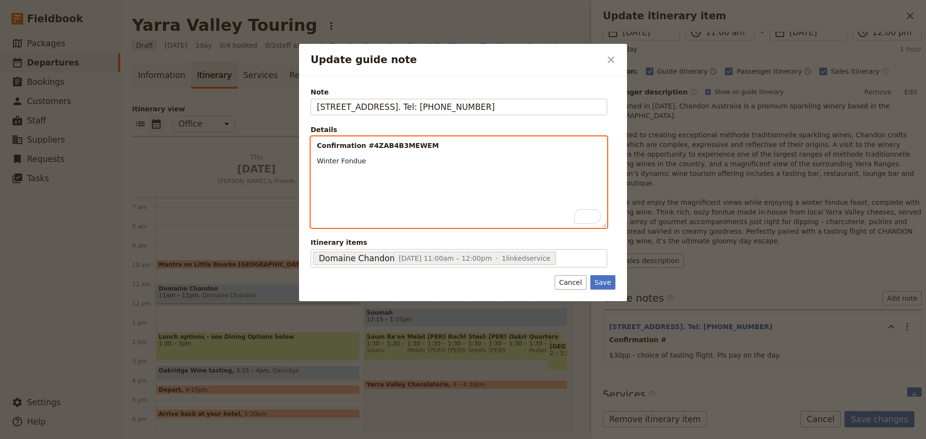
click at [411, 165] on p "Winter Fondue" at bounding box center [459, 161] width 284 height 10
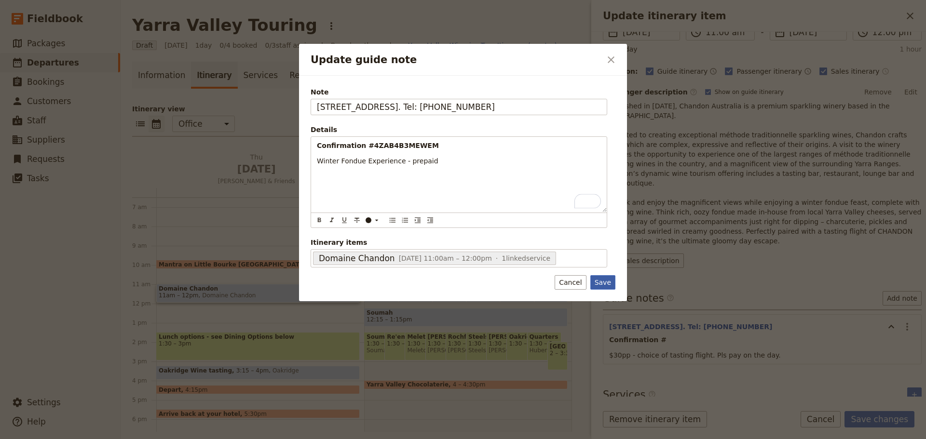
click at [604, 285] on button "Save" at bounding box center [602, 282] width 25 height 14
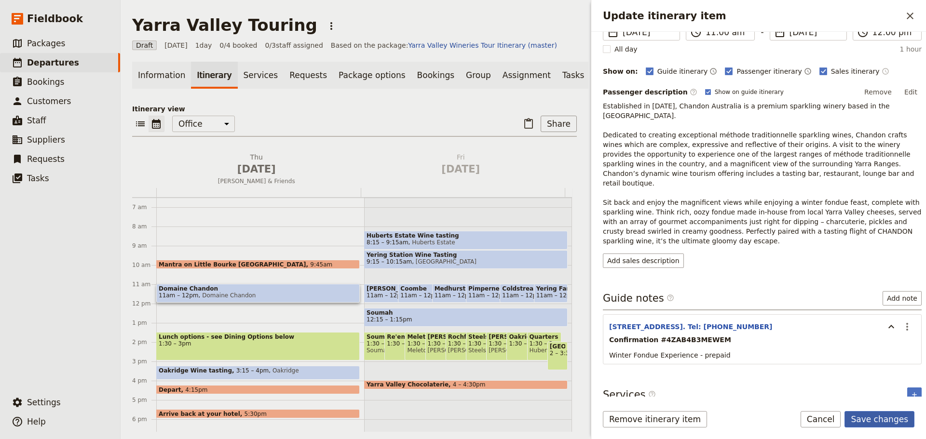
click at [901, 420] on button "Save changes" at bounding box center [879, 419] width 70 height 16
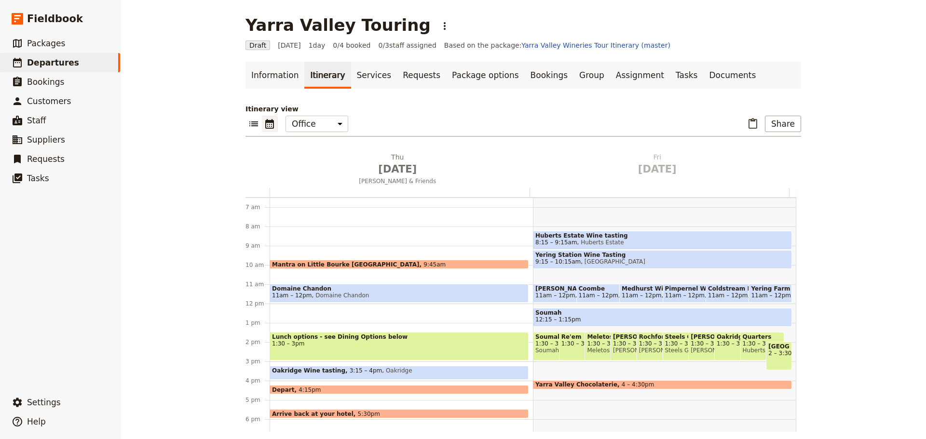
click at [337, 292] on span "Domaine Chandon" at bounding box center [340, 295] width 57 height 7
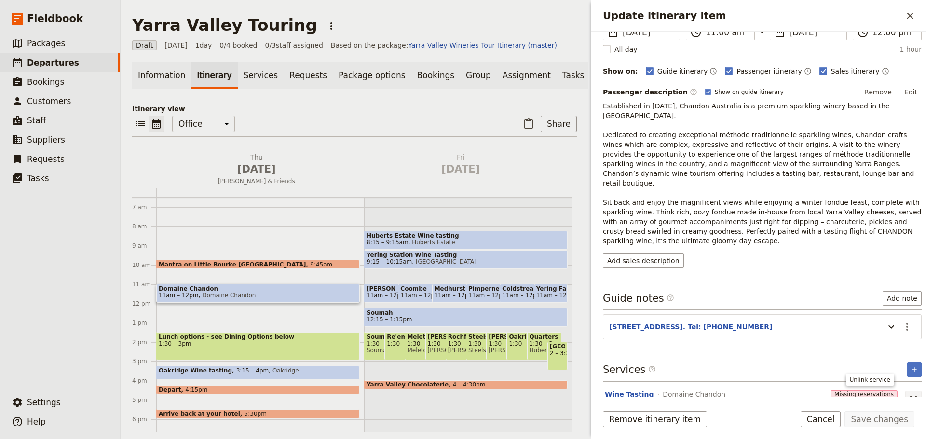
click at [907, 393] on icon "Unlink service" at bounding box center [913, 399] width 12 height 12
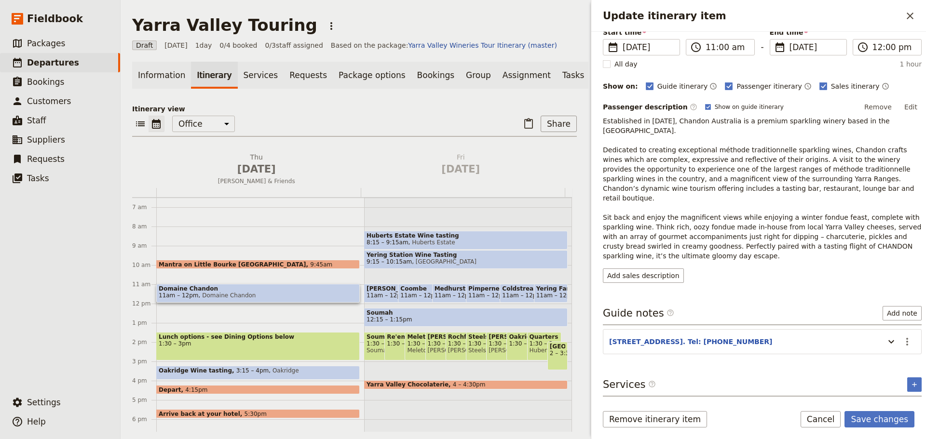
scroll to position [0, 0]
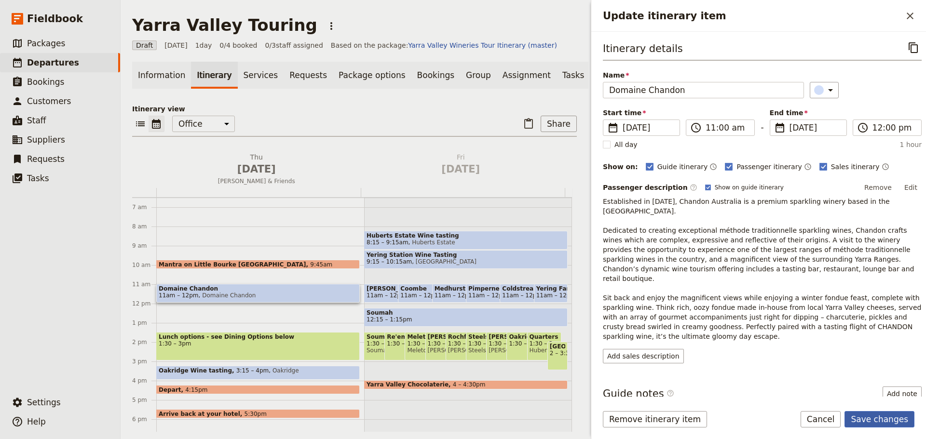
click at [876, 417] on button "Save changes" at bounding box center [879, 419] width 70 height 16
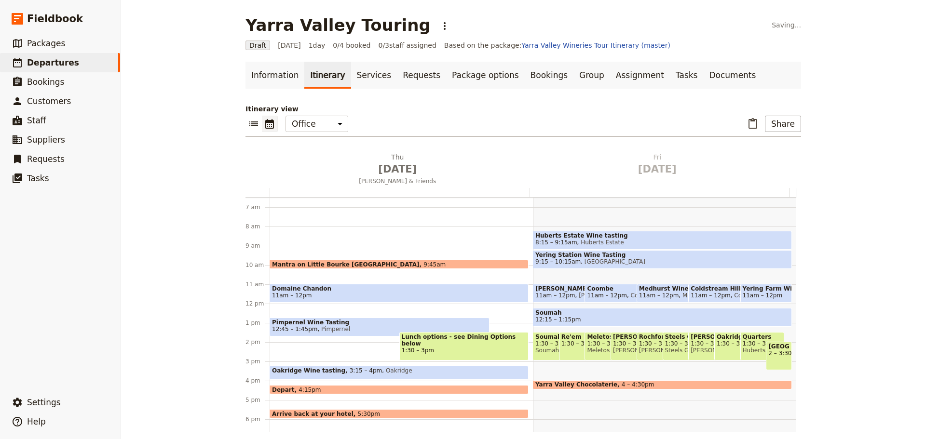
click at [290, 290] on span "Domaine Chandon" at bounding box center [399, 288] width 254 height 7
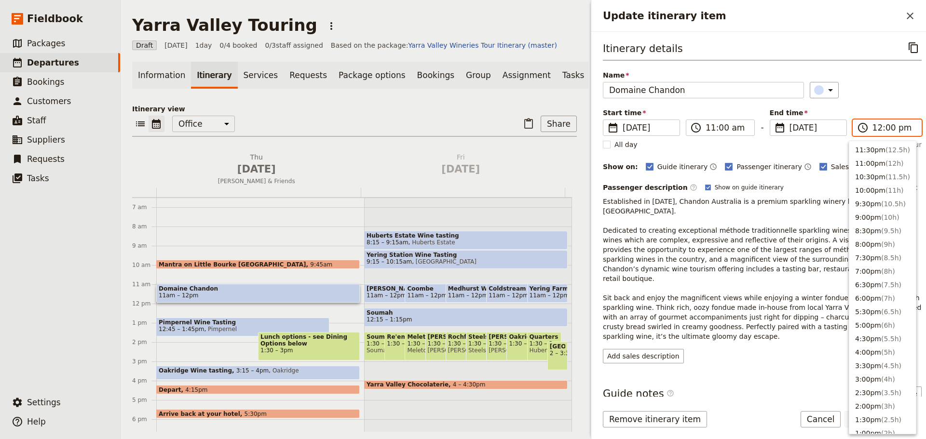
click at [877, 130] on input "12:00 pm" at bounding box center [893, 128] width 43 height 12
click at [875, 182] on button "12:30pm ( 1.5h )" at bounding box center [882, 182] width 67 height 13
type input "12:30 pm"
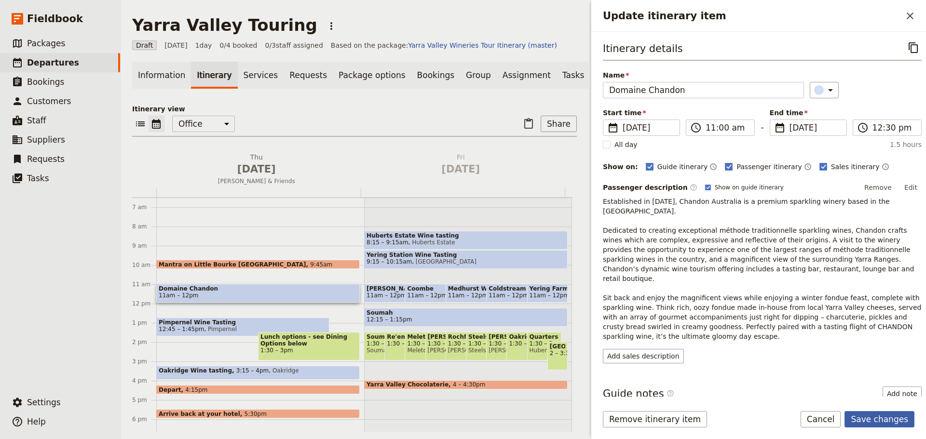
click at [873, 417] on button "Save changes" at bounding box center [879, 419] width 70 height 16
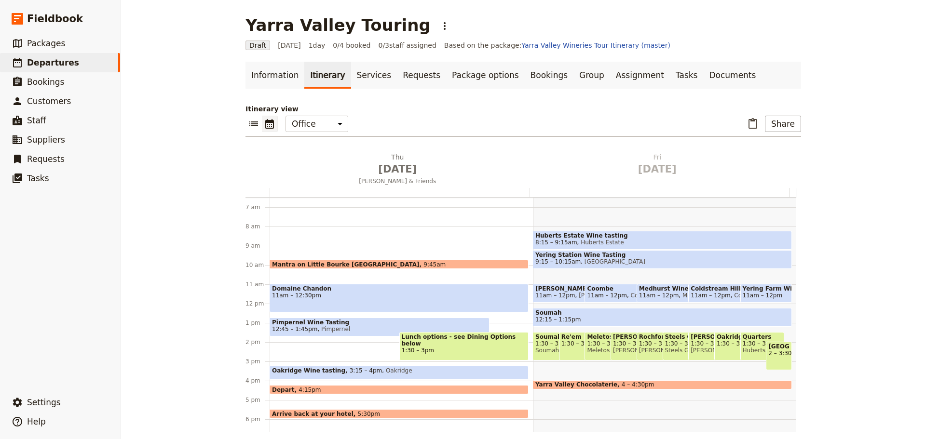
click at [363, 322] on span "Pimpernel Wine Tasting" at bounding box center [379, 322] width 215 height 7
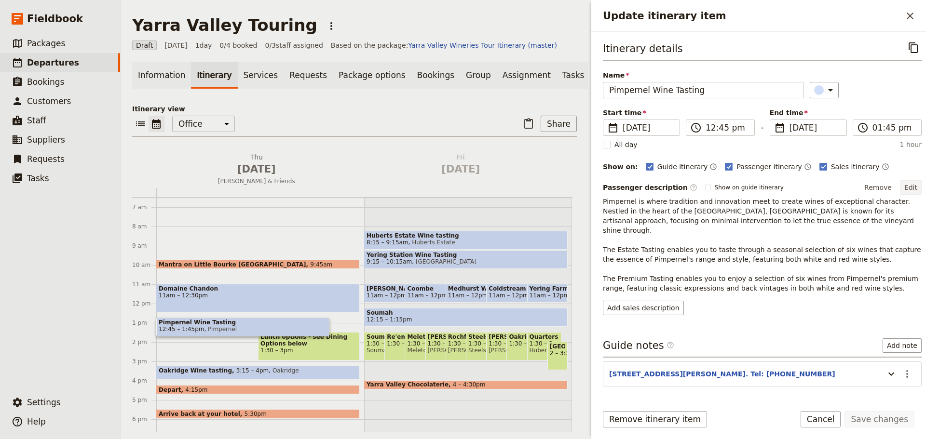
click at [899, 185] on button "Edit" at bounding box center [910, 187] width 22 height 14
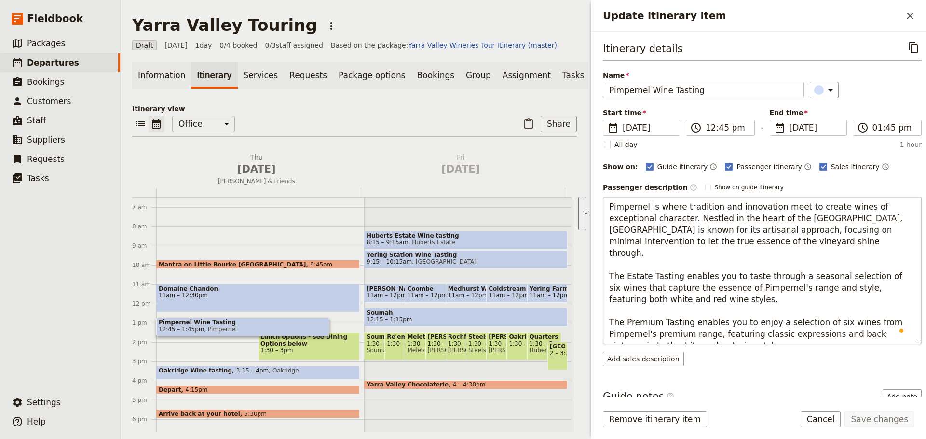
drag, startPoint x: 690, startPoint y: 287, endPoint x: 608, endPoint y: 268, distance: 84.0
click at [608, 268] on textarea "Pimpernel is where tradition and innovation meet to create wines of exceptional…" at bounding box center [762, 271] width 319 height 148
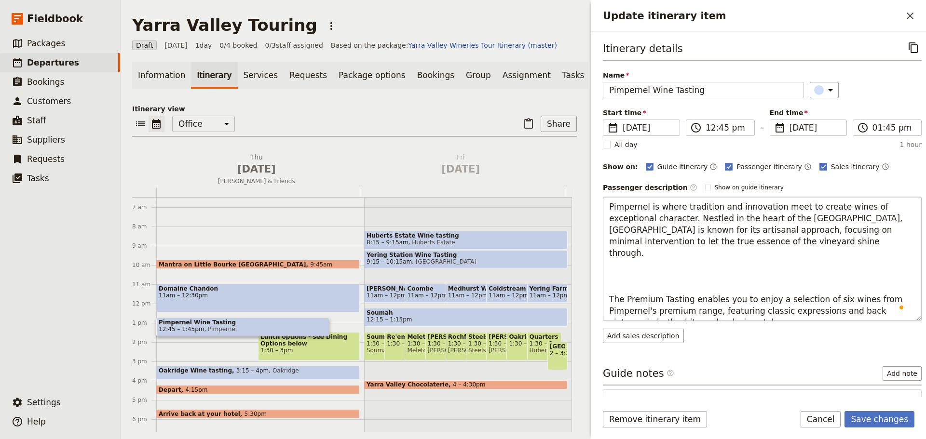
click at [646, 272] on textarea "Pimpernel is where tradition and innovation meet to create wines of exceptional…" at bounding box center [762, 259] width 319 height 124
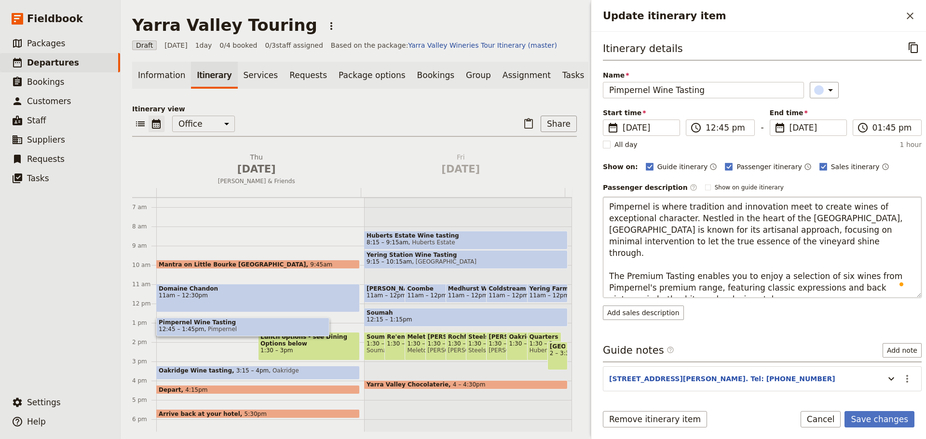
click at [608, 262] on textarea "Pimpernel is where tradition and innovation meet to create wines of exceptional…" at bounding box center [762, 247] width 319 height 101
click at [728, 268] on textarea "Pimpernel is where tradition and innovation meet to create wines of exceptional…" at bounding box center [762, 247] width 319 height 101
type textarea "Pimpernel is where tradition and innovation meet to create wines of exceptional…"
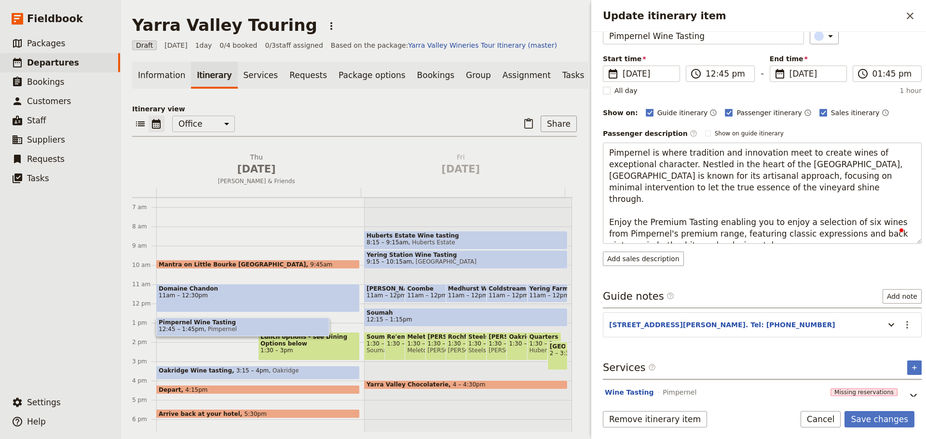
scroll to position [79, 0]
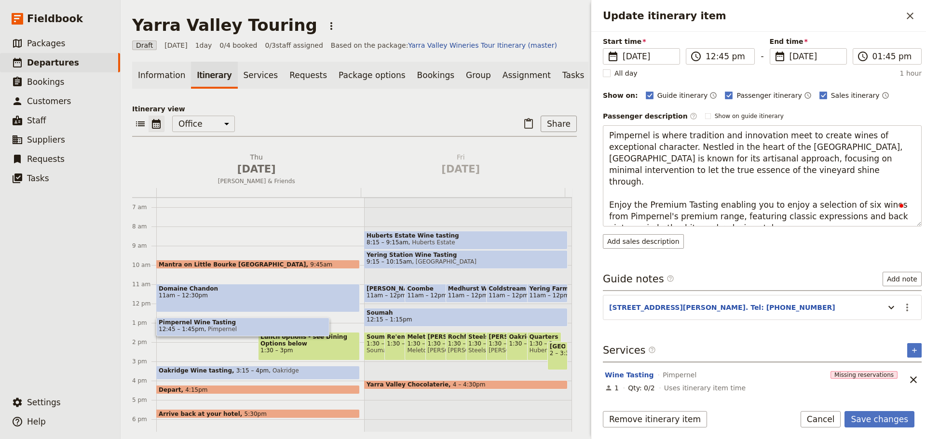
drag, startPoint x: 902, startPoint y: 294, endPoint x: 905, endPoint y: 298, distance: 5.2
click at [902, 295] on section "6 Hill Rd, Coldstream. Tel: 0407 010 802 ​" at bounding box center [762, 307] width 319 height 25
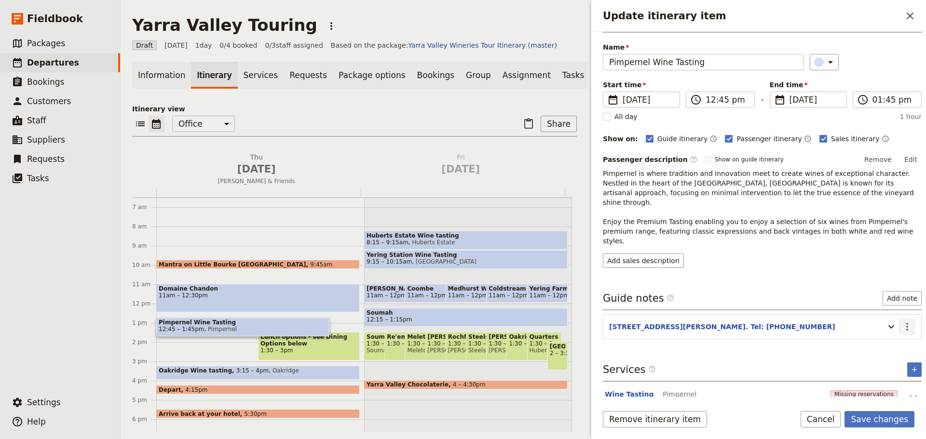
click at [905, 319] on button "​" at bounding box center [907, 327] width 16 height 16
click at [890, 325] on span "Edit note" at bounding box center [879, 328] width 45 height 10
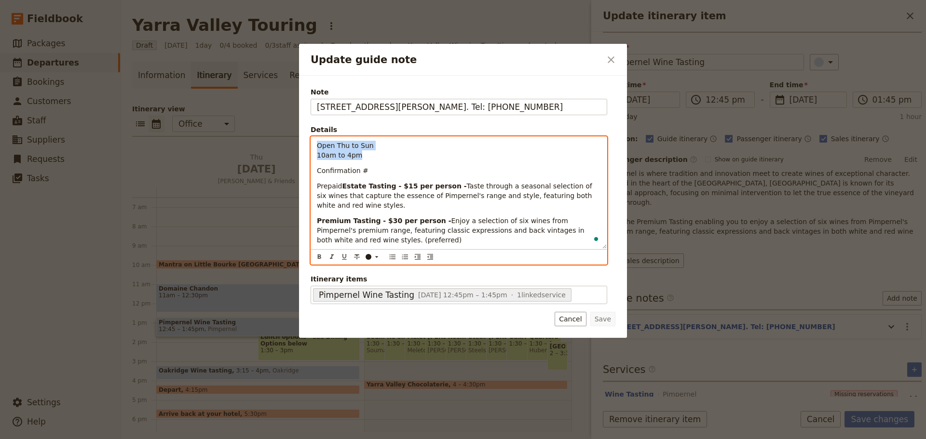
drag, startPoint x: 363, startPoint y: 159, endPoint x: 311, endPoint y: 143, distance: 54.1
click at [311, 143] on div "Open Thu to Sun 10am to 4pm Confirmation # Prepaid Estate Tasting - $15 per per…" at bounding box center [458, 193] width 295 height 112
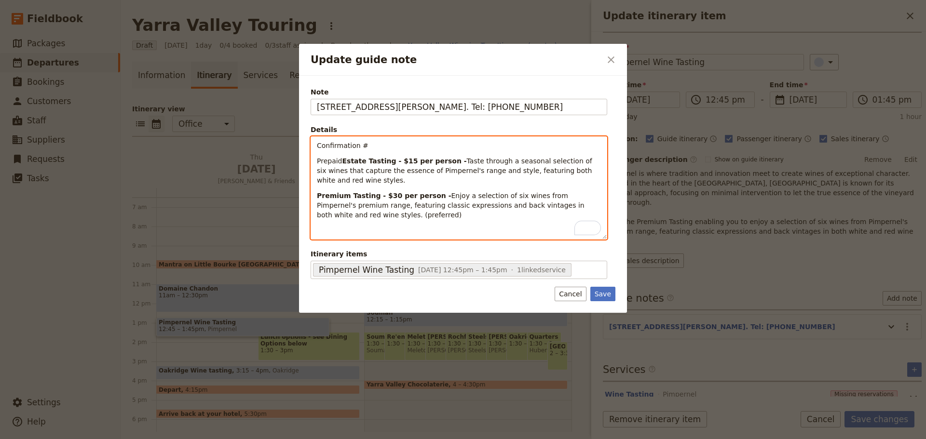
click at [362, 147] on p "Confirmation #" at bounding box center [459, 146] width 284 height 10
drag, startPoint x: 351, startPoint y: 164, endPoint x: 294, endPoint y: 161, distance: 57.4
click at [294, 439] on div "Update guide note ​ Note 6 Hill Rd, Coldstream. Tel: 0407 010 802 Details Confi…" at bounding box center [463, 439] width 926 height 0
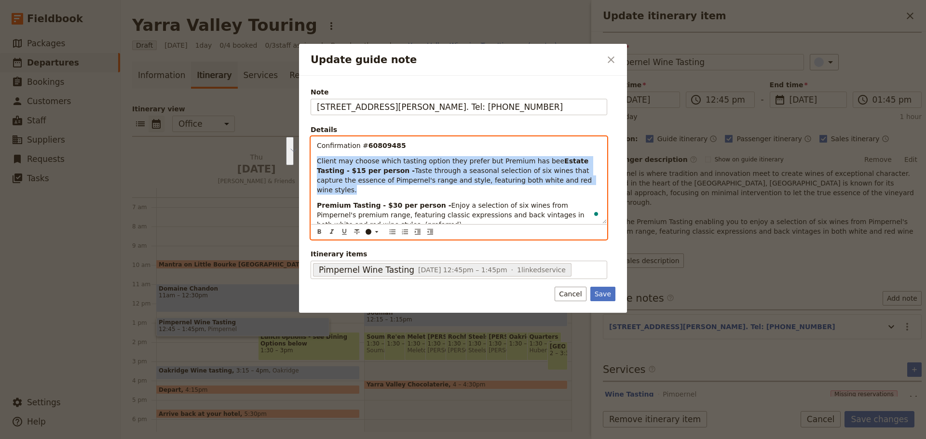
drag, startPoint x: 429, startPoint y: 178, endPoint x: 310, endPoint y: 161, distance: 119.8
click at [310, 161] on div "Confirmation # 60809485 Client may choose which tasting option they prefer but …" at bounding box center [458, 187] width 296 height 103
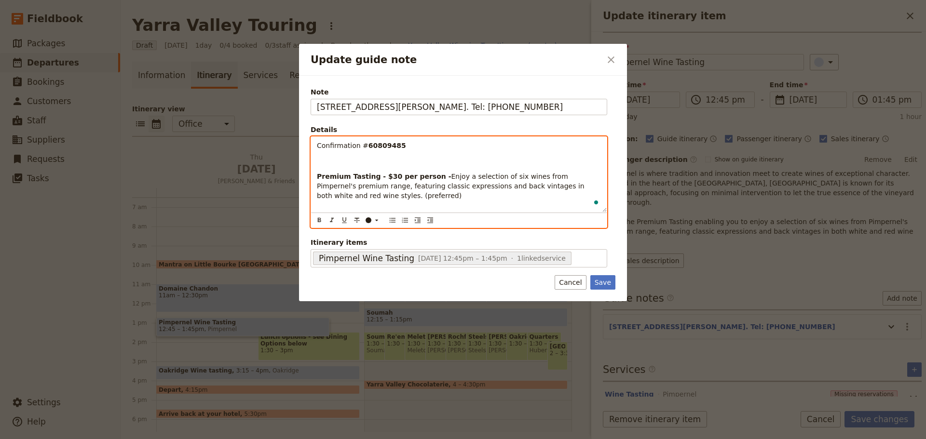
click at [390, 173] on strong "Premium Tasting - $30 per person -" at bounding box center [384, 177] width 134 height 8
click at [391, 169] on div "Confirmation # 60809485 Premium Tasting - $30 per person - Enjoy a selection of…" at bounding box center [458, 174] width 295 height 75
click at [392, 163] on p "To enrich screen reader interactions, please activate Accessibility in Grammarl…" at bounding box center [459, 161] width 284 height 10
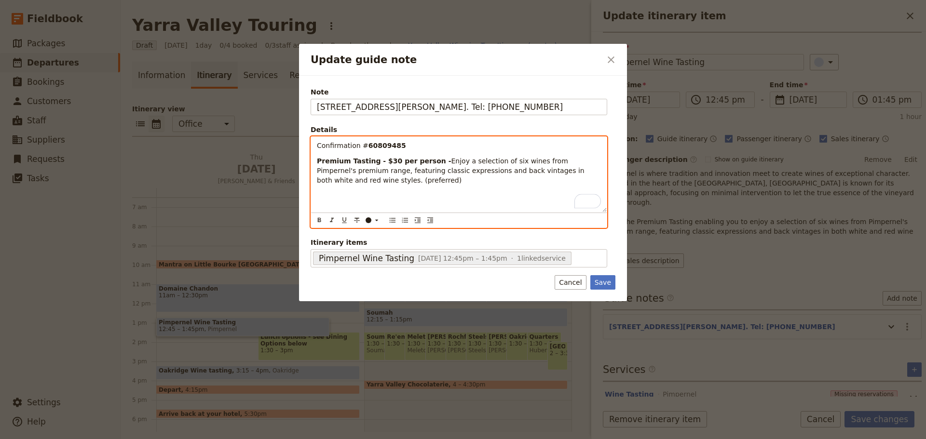
click at [340, 197] on div "Confirmation # 60809485 Premium Tasting - $30 per person - Enjoy a selection of…" at bounding box center [458, 174] width 295 height 75
drag, startPoint x: 392, startPoint y: 182, endPoint x: 301, endPoint y: 181, distance: 90.6
click at [301, 181] on div "Note 6 Hill Rd, Coldstream. Tel: 0407 010 802 Details Confirmation # 60809485 P…" at bounding box center [463, 189] width 328 height 226
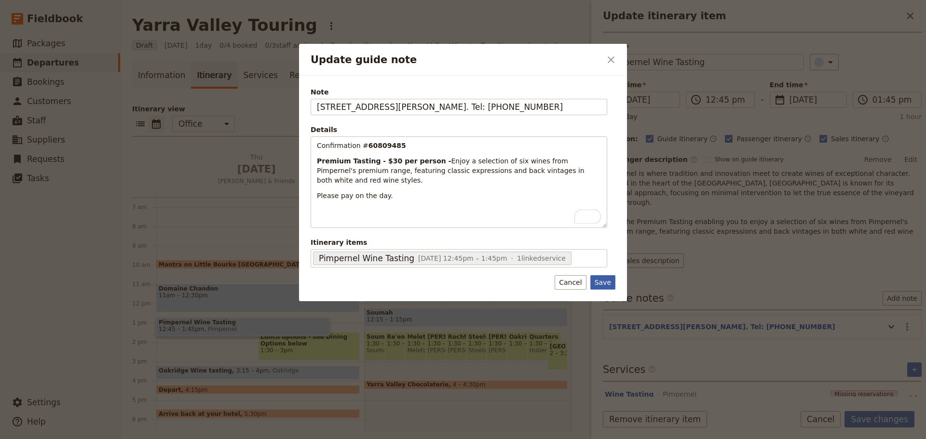
click at [599, 279] on button "Save" at bounding box center [602, 282] width 25 height 14
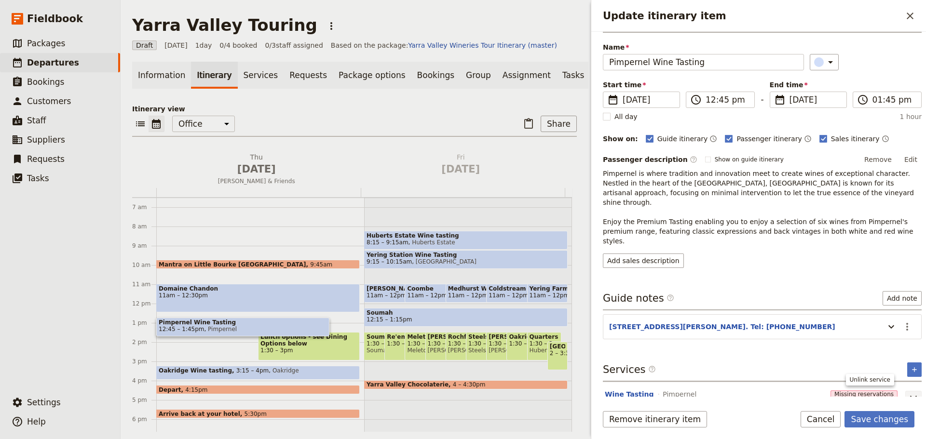
click at [907, 393] on icon "Unlink service" at bounding box center [913, 399] width 12 height 12
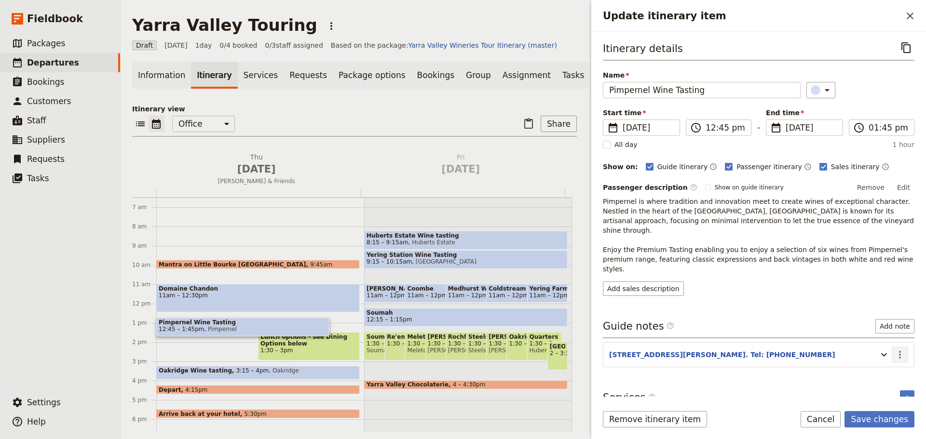
click at [902, 349] on icon "Actions" at bounding box center [900, 355] width 12 height 12
click at [891, 353] on span "Edit note" at bounding box center [879, 356] width 45 height 10
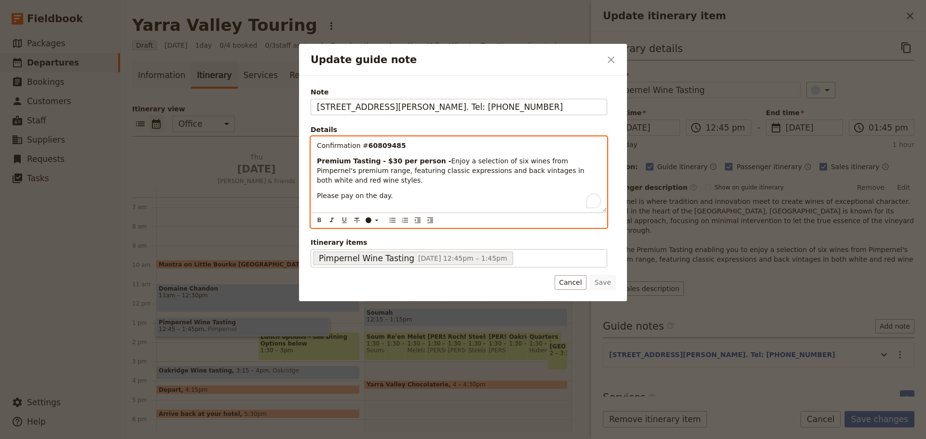
click at [316, 188] on div "Confirmation # 60809485 Premium Tasting - $30 per person - Enjoy a selection of…" at bounding box center [458, 174] width 295 height 75
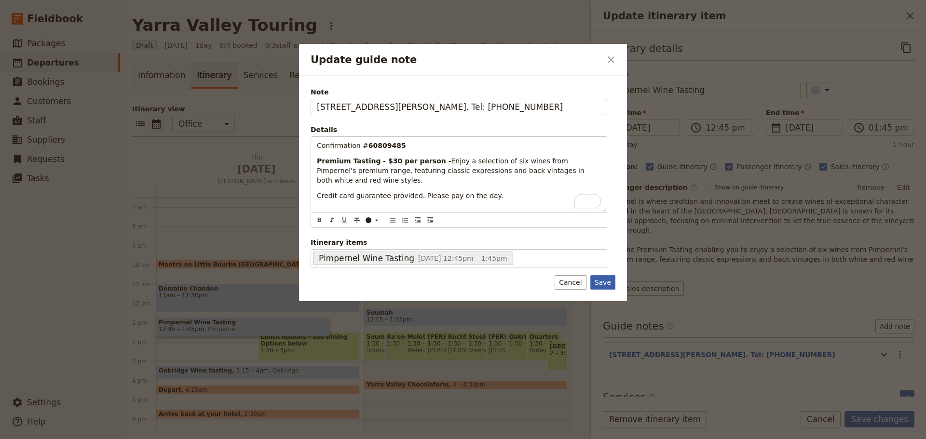
click at [605, 287] on button "Save" at bounding box center [602, 282] width 25 height 14
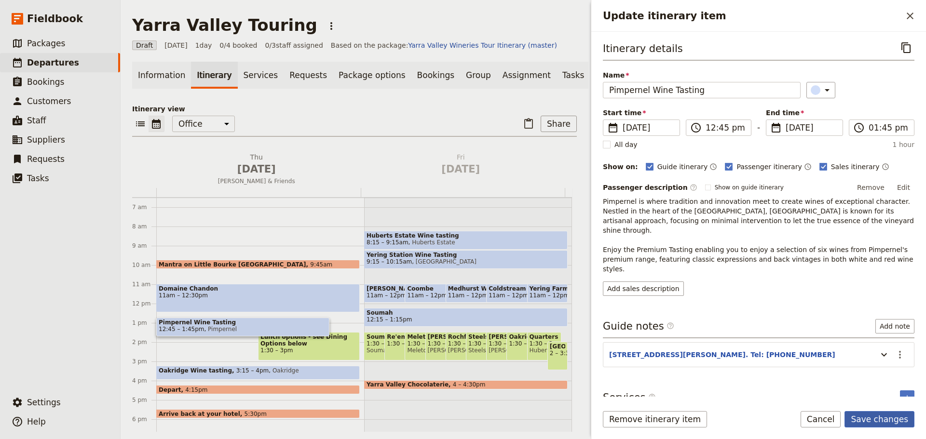
click at [888, 416] on button "Save changes" at bounding box center [879, 419] width 70 height 16
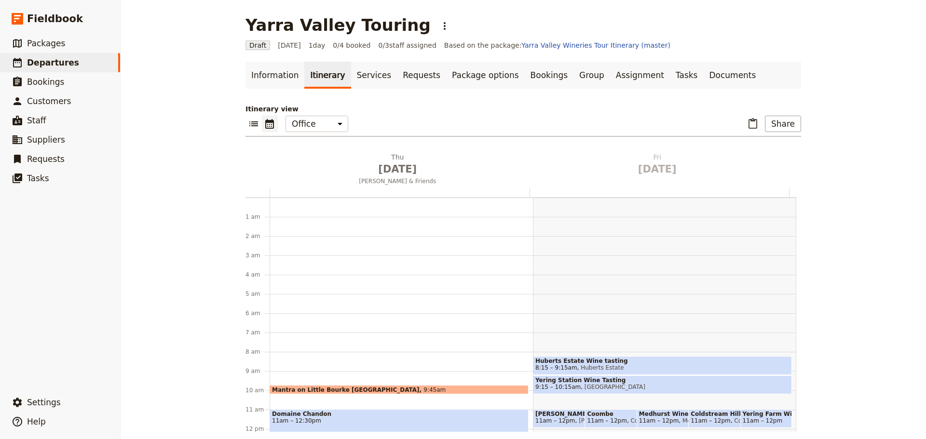
scroll to position [125, 0]
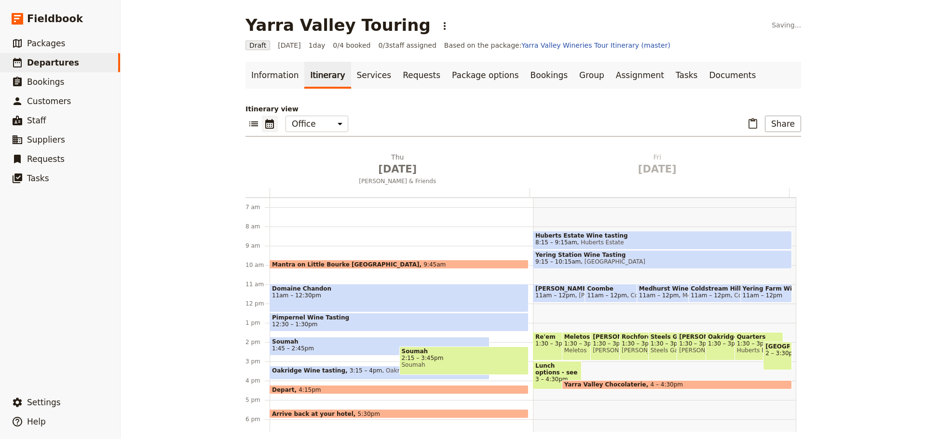
click at [324, 344] on span "Soumah" at bounding box center [379, 341] width 215 height 7
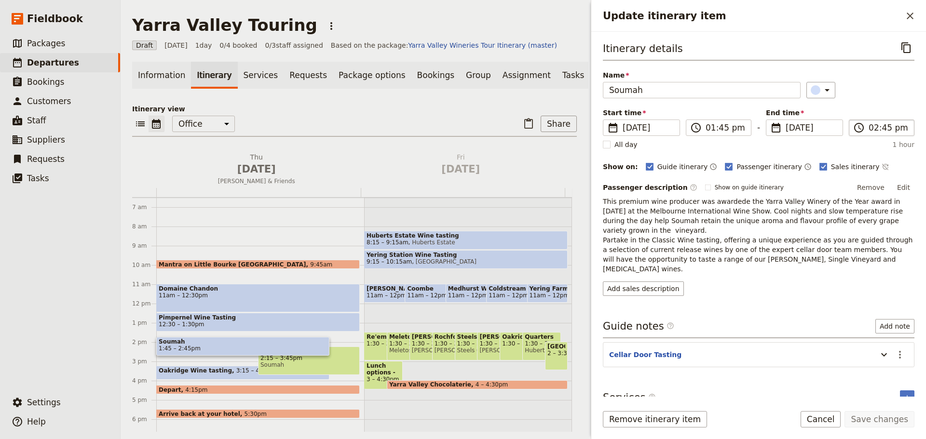
click at [867, 129] on label "​ 02:45 pm" at bounding box center [881, 128] width 66 height 16
click at [868, 129] on input "02:45 pm" at bounding box center [888, 128] width 40 height 12
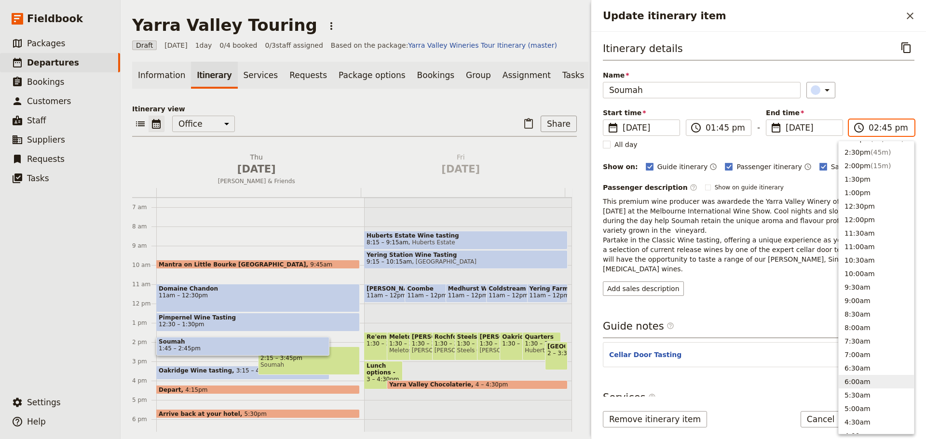
scroll to position [187, 0]
click at [859, 213] on button "2:00pm ( 15m )" at bounding box center [875, 219] width 75 height 13
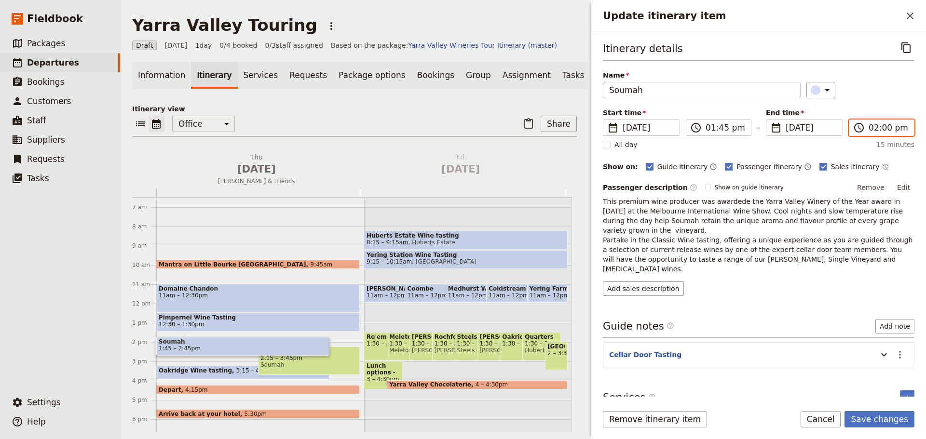
click at [881, 130] on input "02:00 pm" at bounding box center [888, 128] width 40 height 12
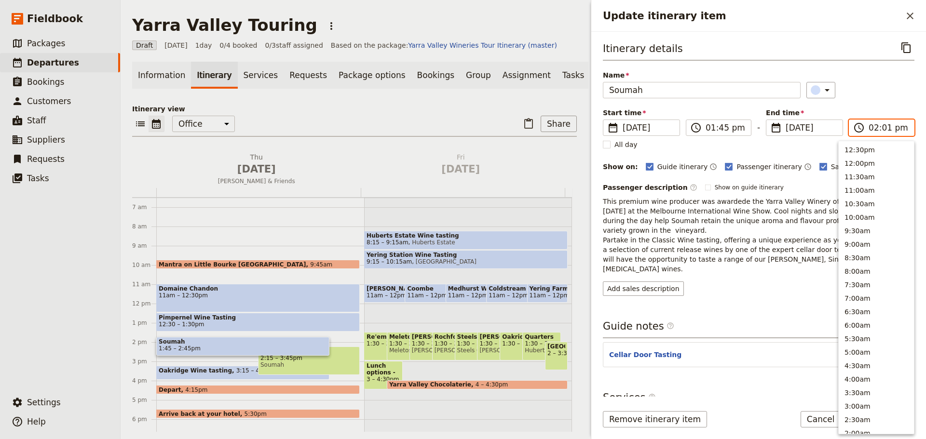
scroll to position [259, 0]
type input "02:15 pm"
click at [905, 75] on div "Name [PERSON_NAME] ​" at bounding box center [758, 84] width 311 height 28
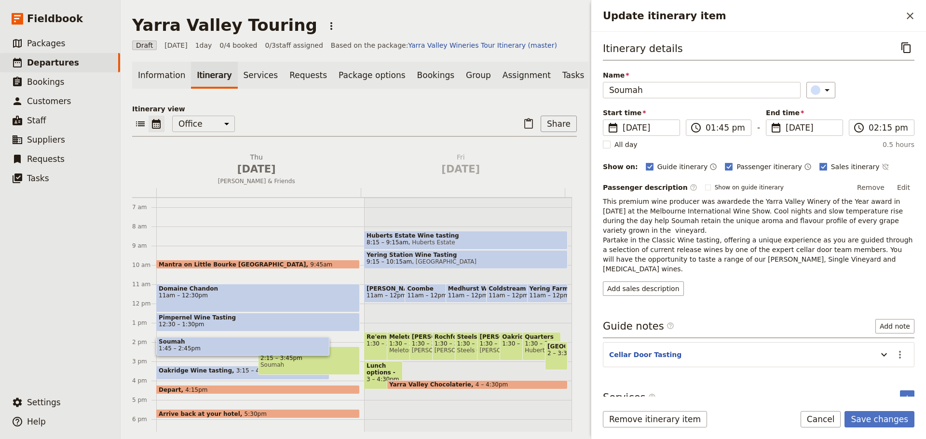
click at [859, 169] on div "Guide itinerary ​ Passenger itinerary ​ Sales itinerary ​" at bounding box center [779, 167] width 268 height 12
click at [881, 166] on icon "Time not shown on sales itinerary" at bounding box center [885, 167] width 8 height 8
click at [877, 418] on button "Save changes" at bounding box center [879, 419] width 70 height 16
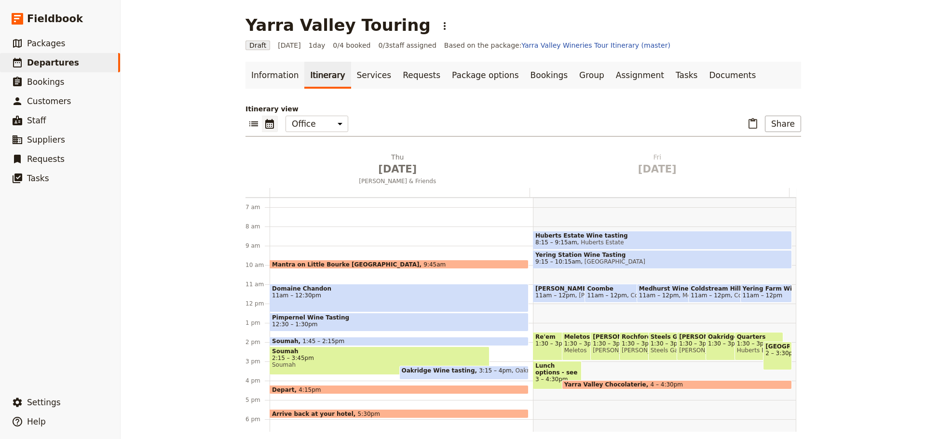
click at [360, 360] on span "2:15 – 3:45pm" at bounding box center [379, 358] width 215 height 7
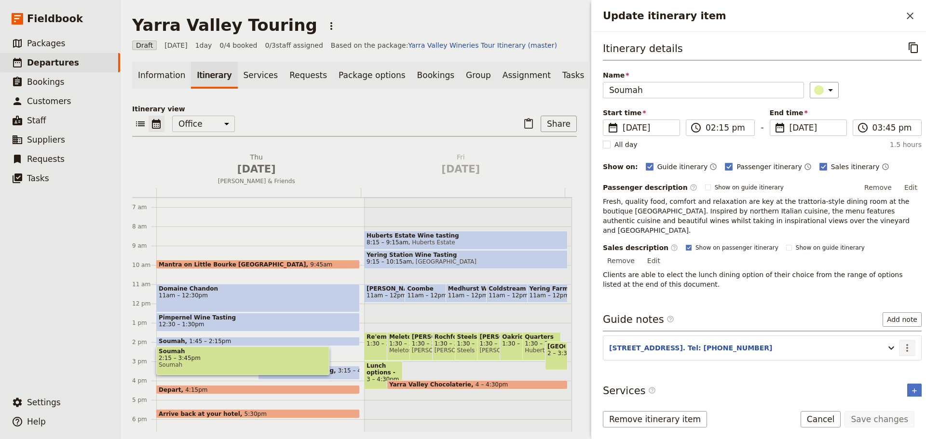
click at [904, 342] on icon "Actions" at bounding box center [907, 348] width 12 height 12
click at [879, 344] on span "Edit note" at bounding box center [872, 349] width 30 height 10
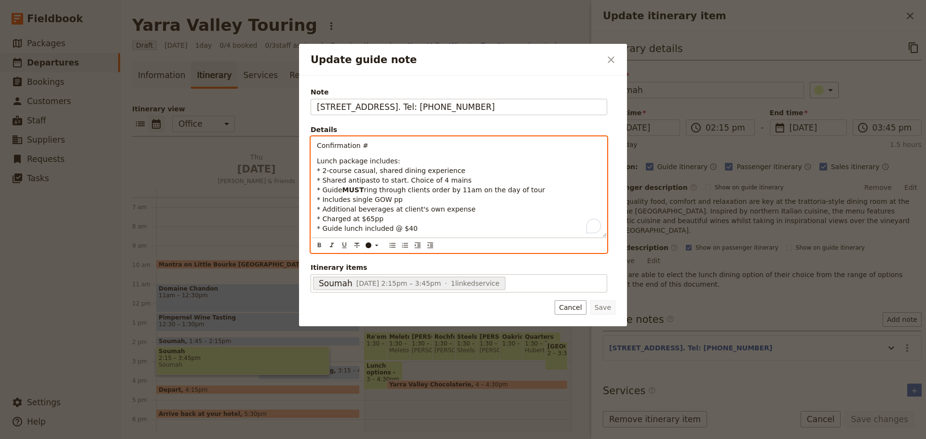
click at [380, 146] on p "Confirmation #" at bounding box center [459, 146] width 284 height 10
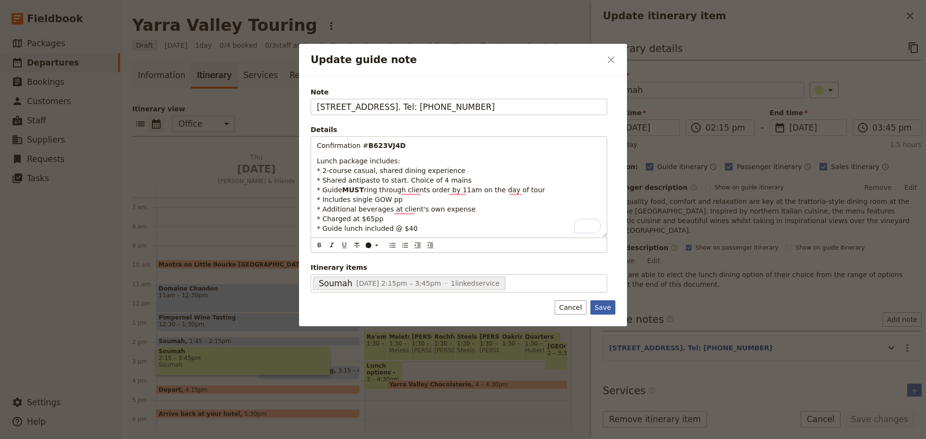
click at [601, 308] on button "Save" at bounding box center [602, 307] width 25 height 14
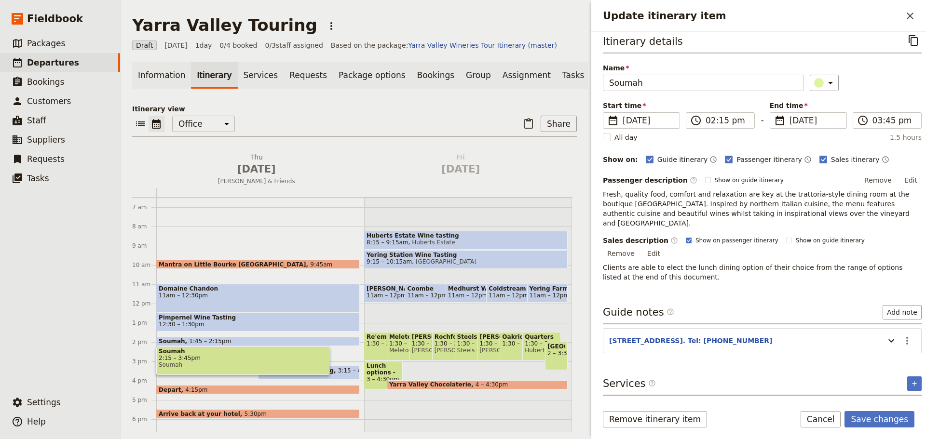
scroll to position [20, 0]
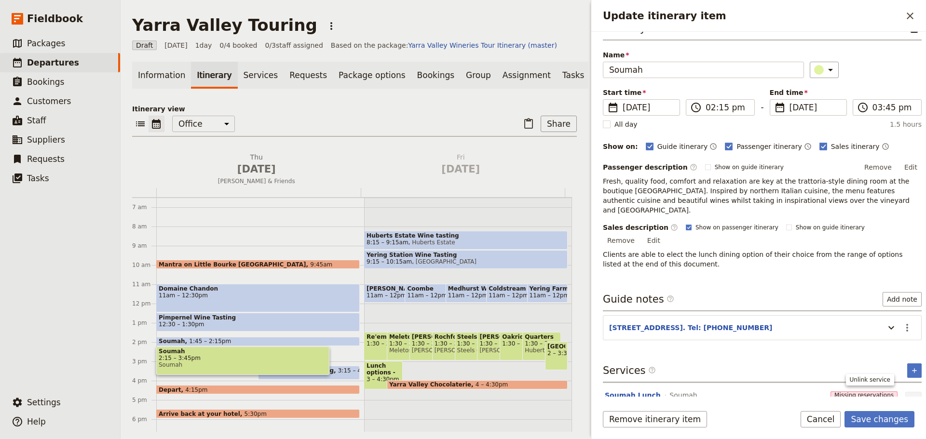
click at [910, 397] on icon "Unlink service" at bounding box center [913, 400] width 7 height 7
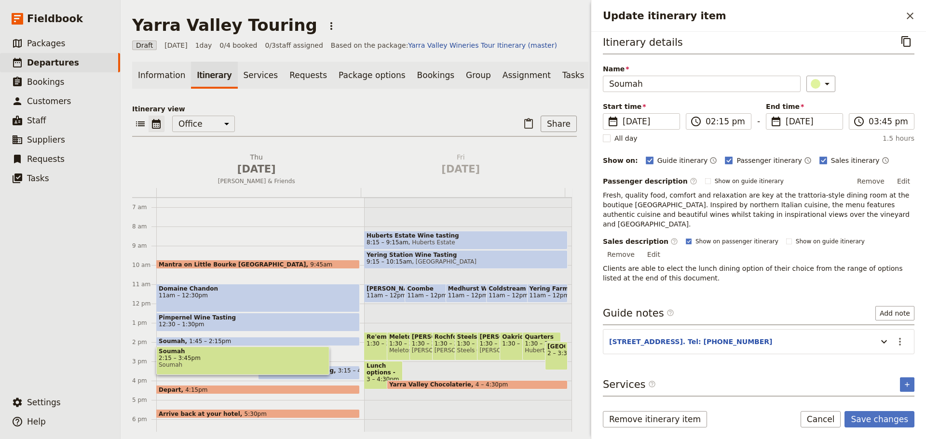
scroll to position [0, 0]
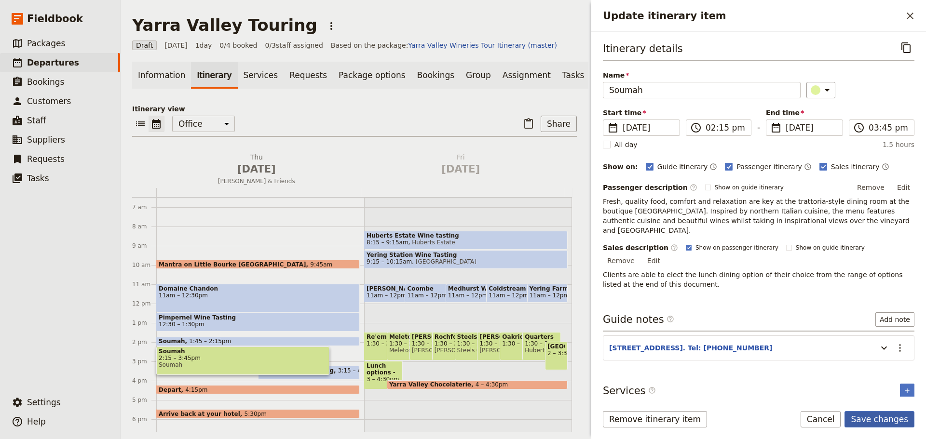
click at [895, 422] on button "Save changes" at bounding box center [879, 419] width 70 height 16
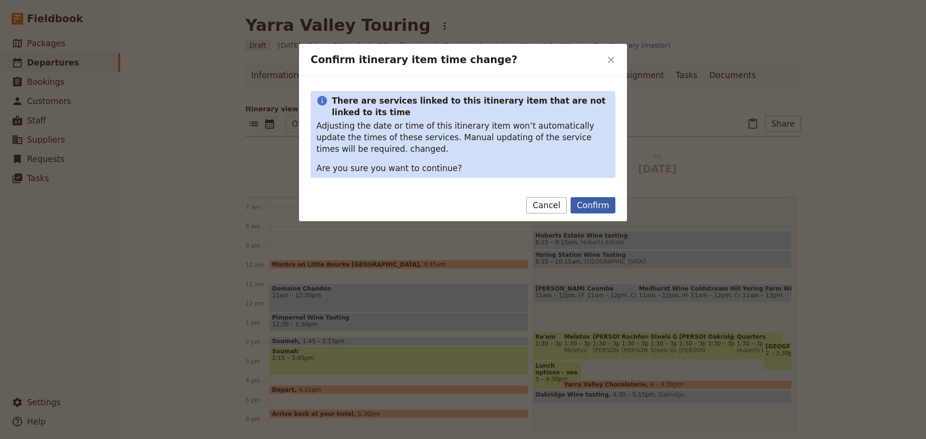
click at [603, 209] on button "Confirm" at bounding box center [592, 205] width 45 height 16
